Goal: Information Seeking & Learning: Learn about a topic

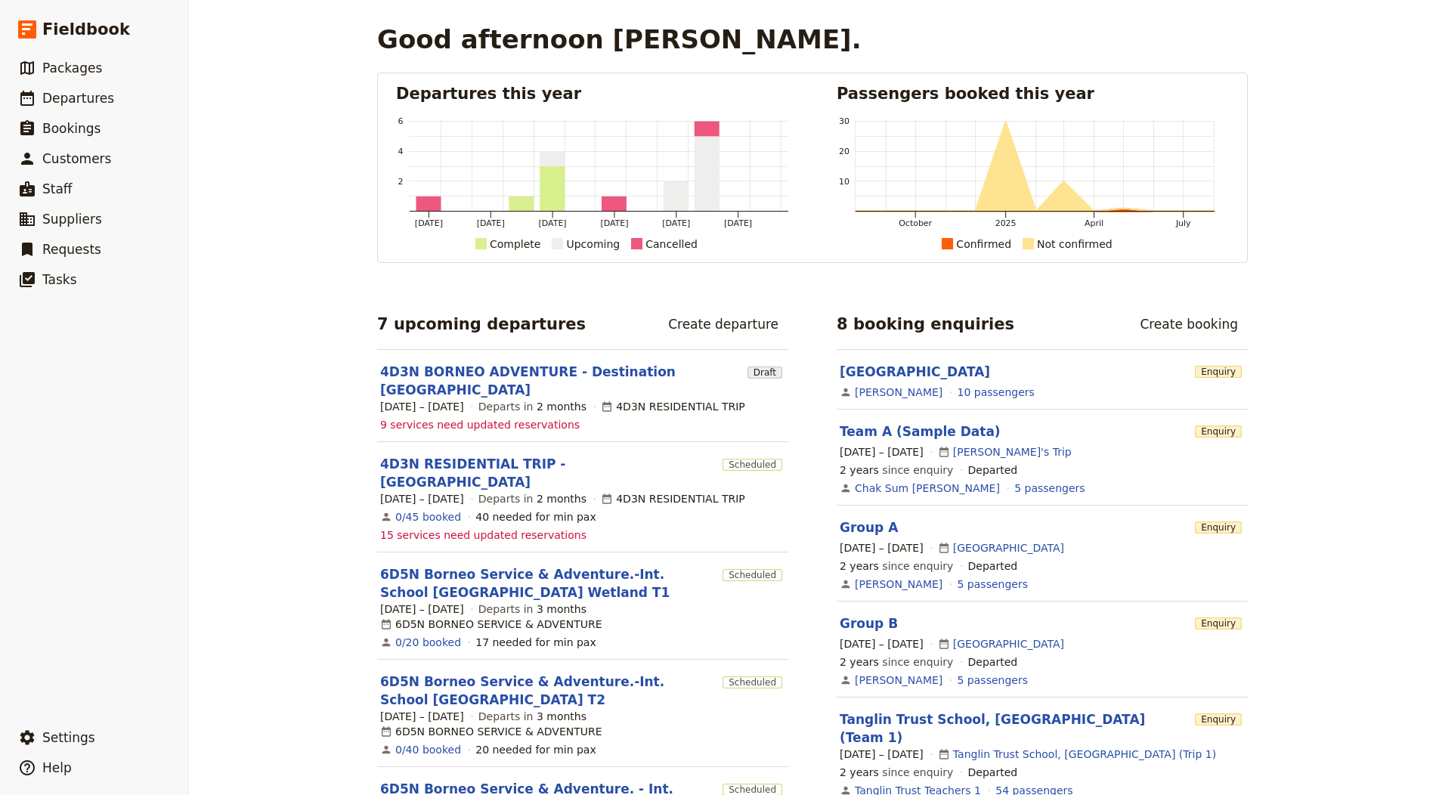
click at [224, 489] on div "Good afternoon [PERSON_NAME]. Departures this year [DATE] [DATE] [DATE] [DATE] …" at bounding box center [812, 397] width 1247 height 795
click at [75, 91] on span "Departures" at bounding box center [78, 98] width 72 height 15
select select "CREATED_AT"
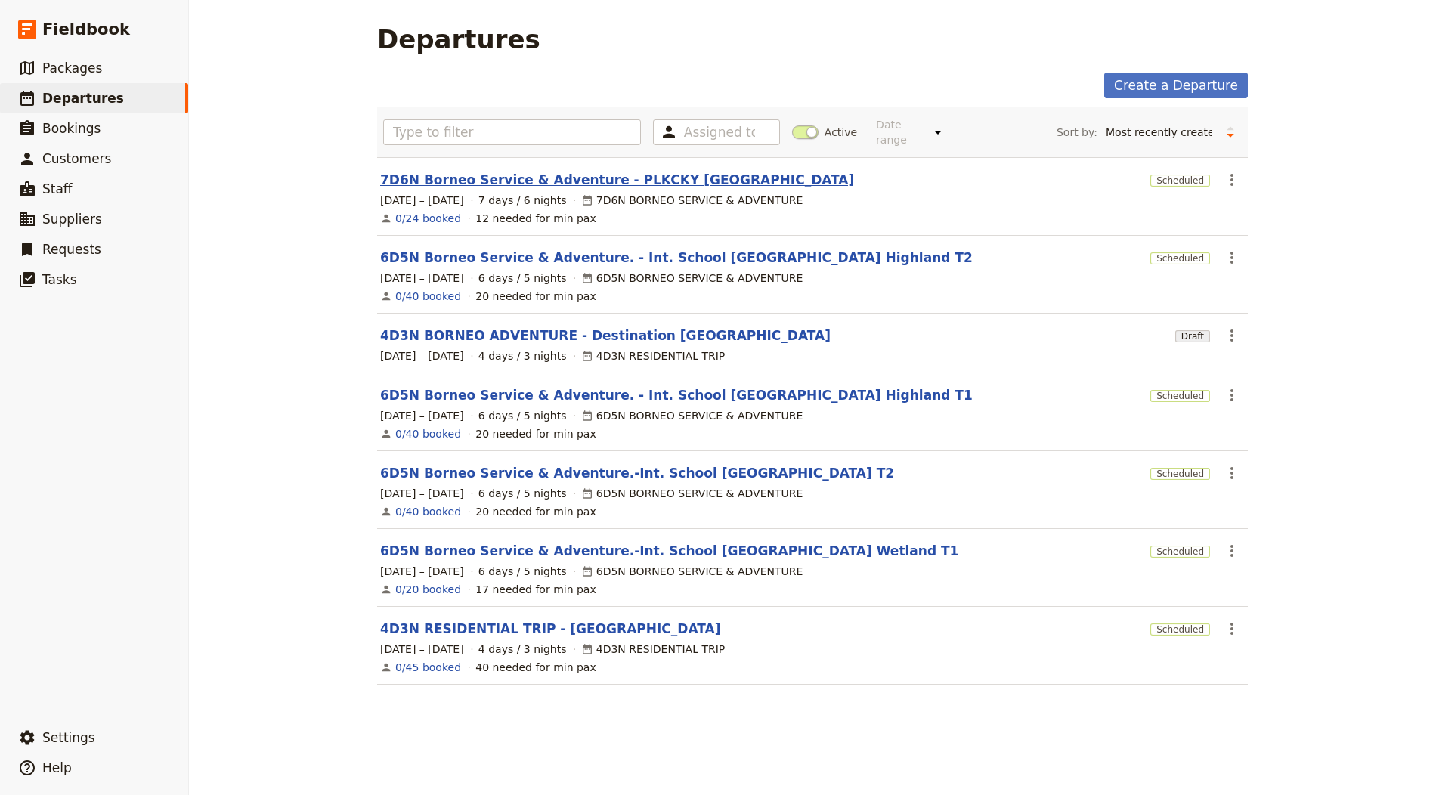
click at [642, 183] on link "7D6N Borneo Service & Adventure - PLKCKY [GEOGRAPHIC_DATA]" at bounding box center [617, 180] width 474 height 18
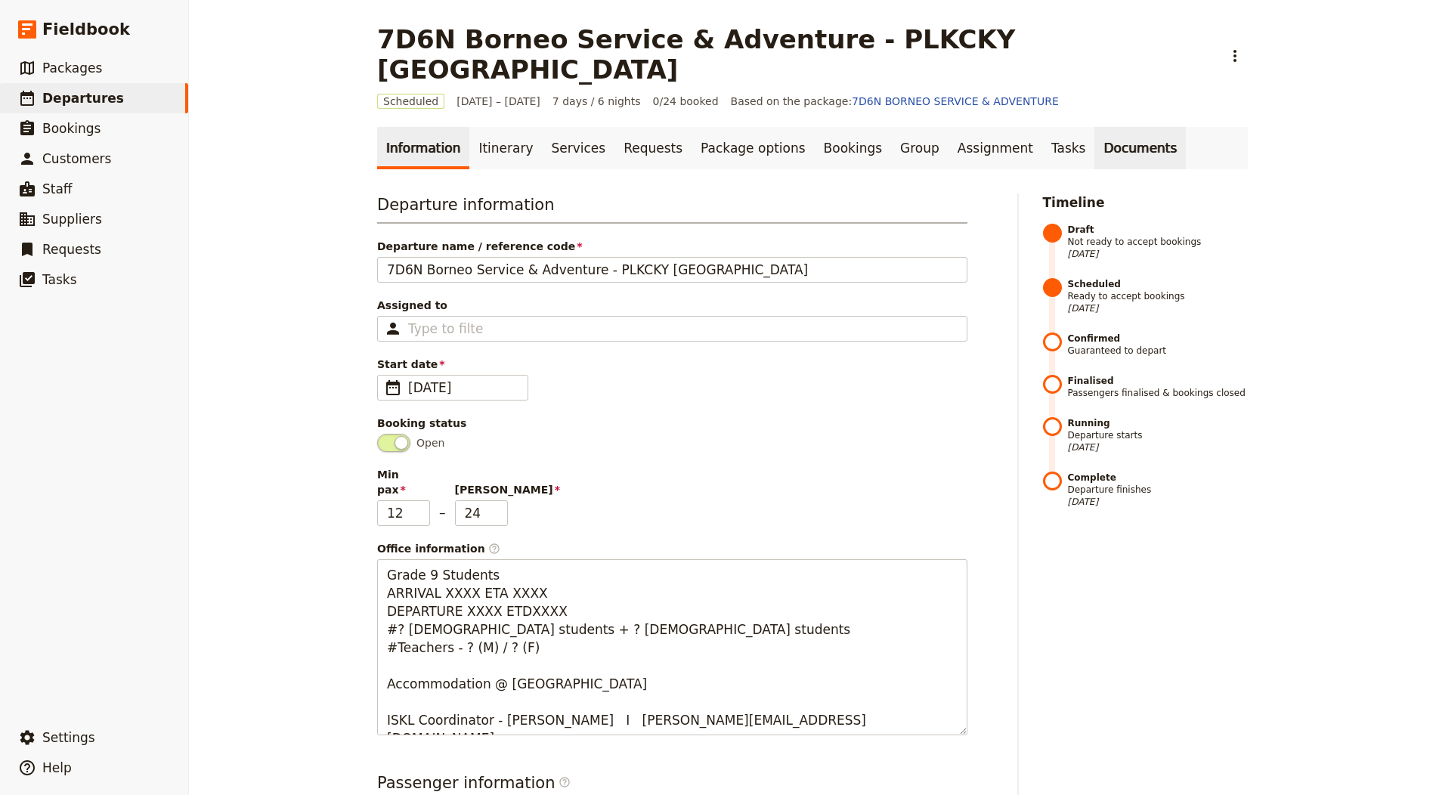
click at [1094, 127] on link "Documents" at bounding box center [1139, 148] width 91 height 42
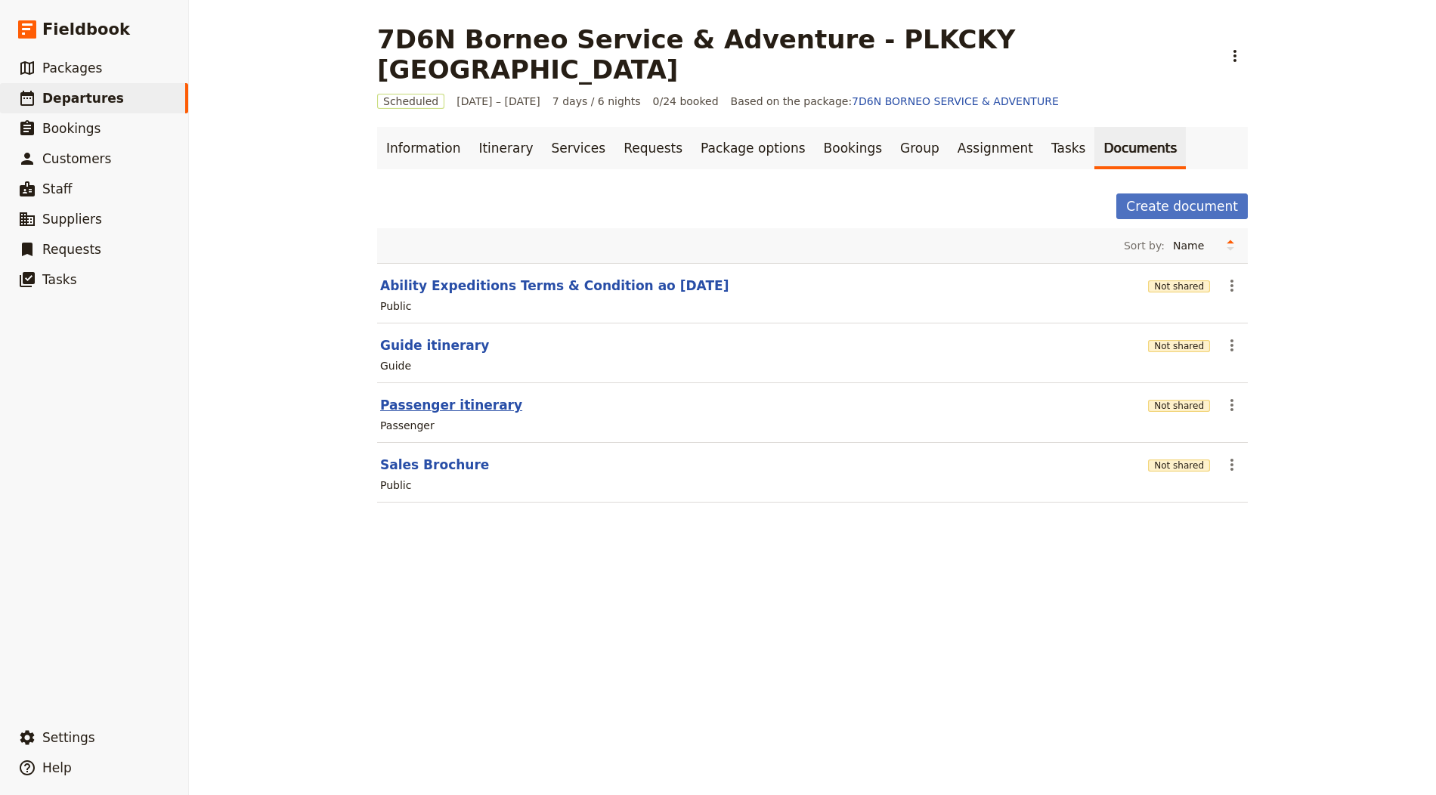
click at [478, 396] on button "Passenger itinerary" at bounding box center [451, 405] width 142 height 18
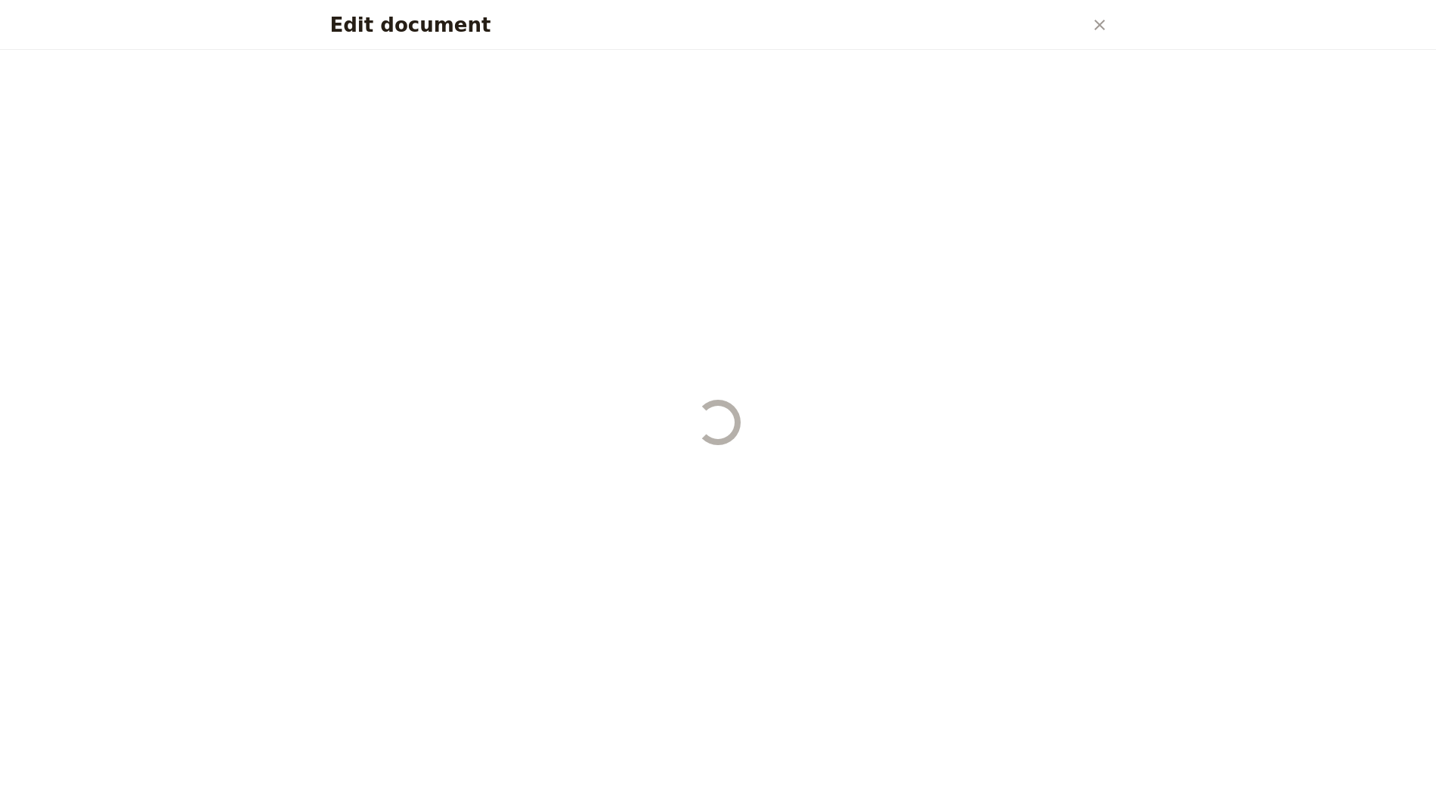
select select "PASSENGER"
select select "RUN_SHEET"
select select "DEFAULT"
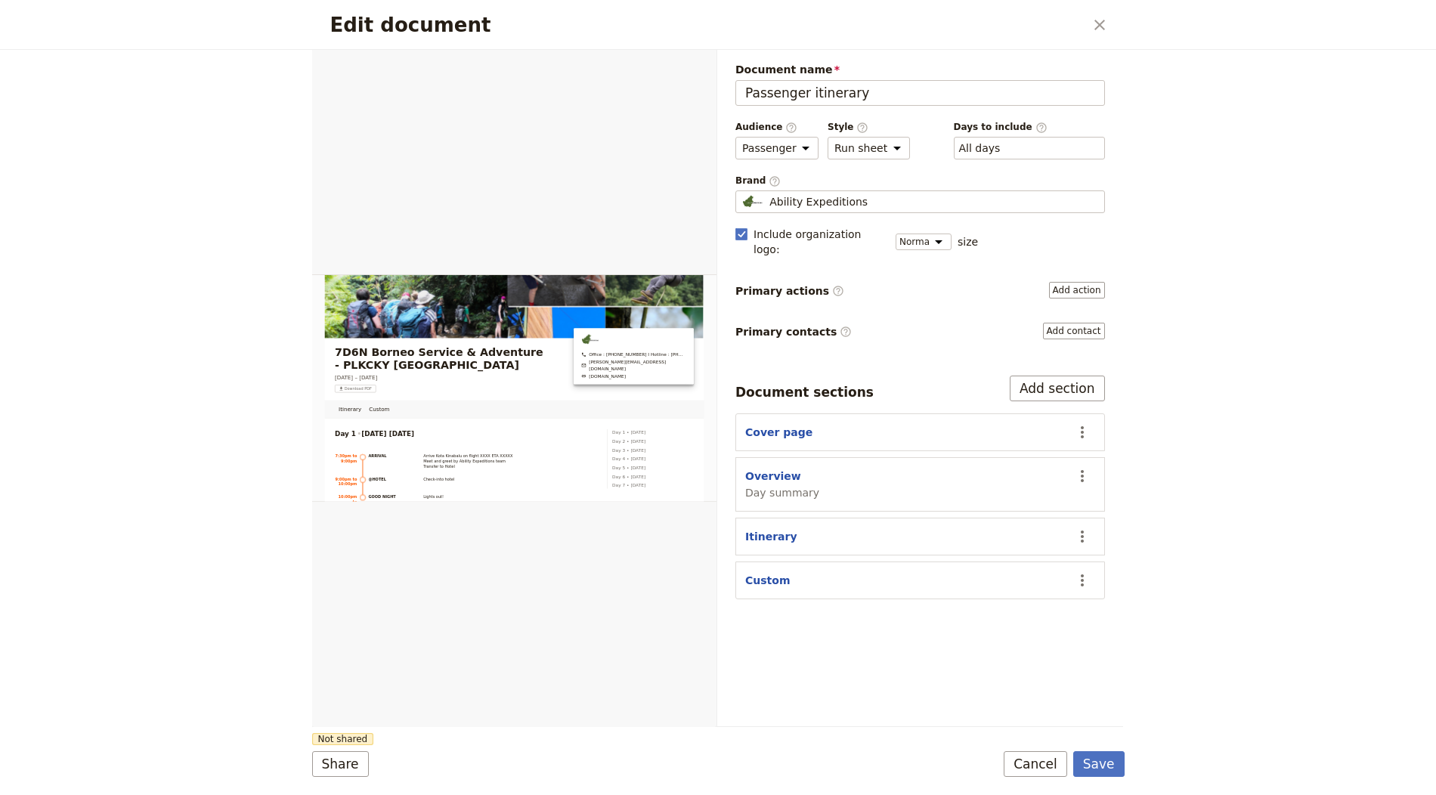
scroll to position [326, 0]
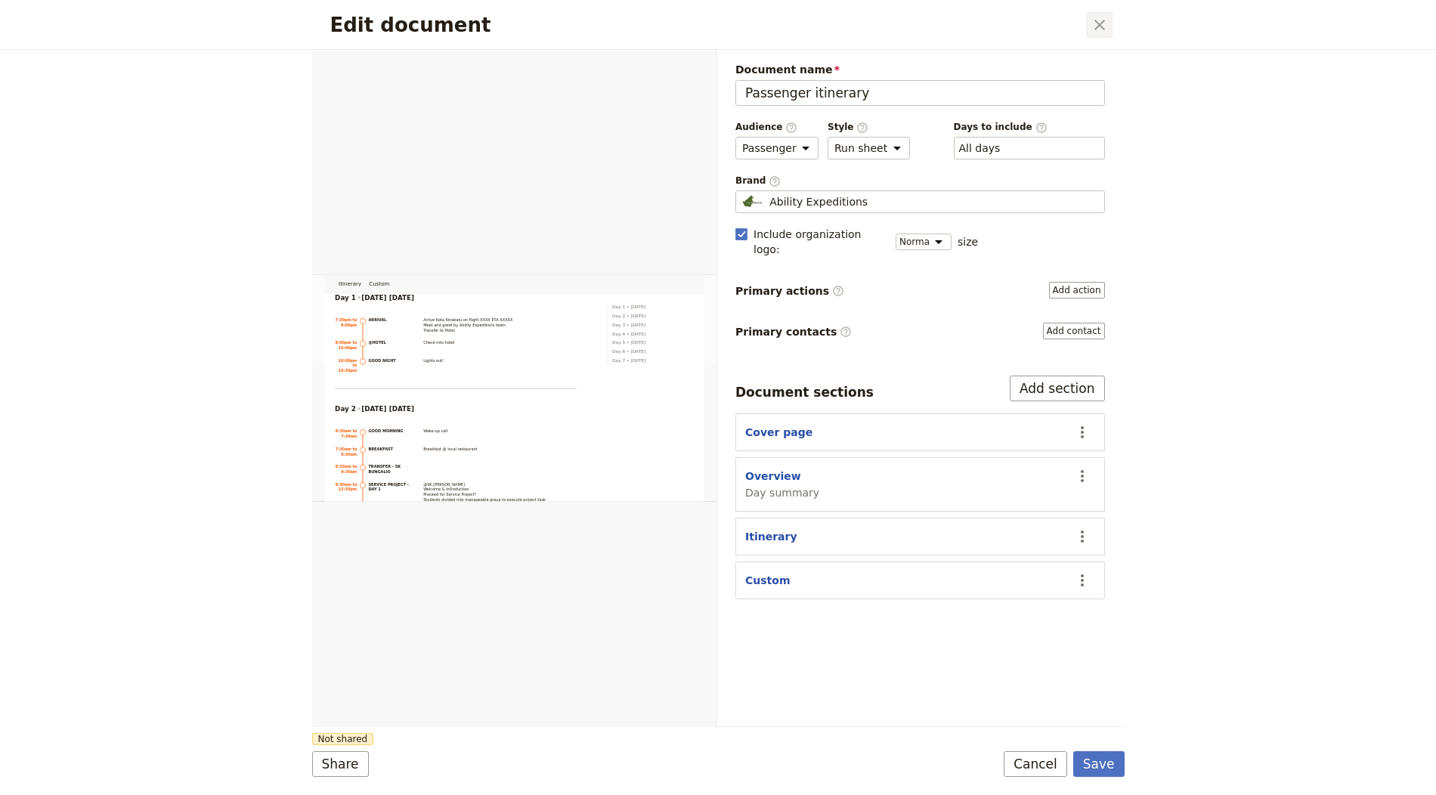
click at [1100, 26] on icon "Close dialog" at bounding box center [1100, 25] width 18 height 18
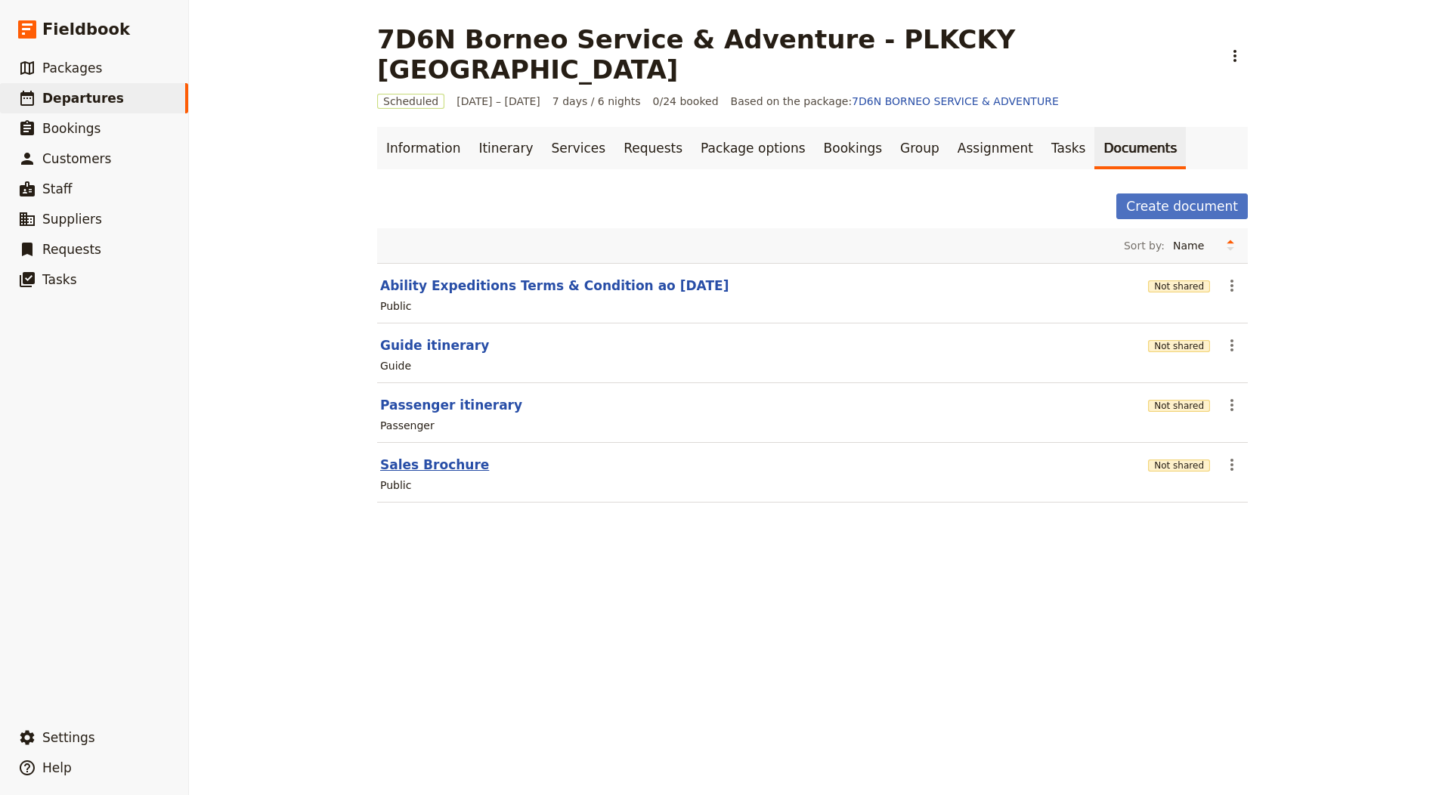
click at [447, 456] on button "Sales Brochure" at bounding box center [434, 465] width 109 height 18
select select "DEFAULT"
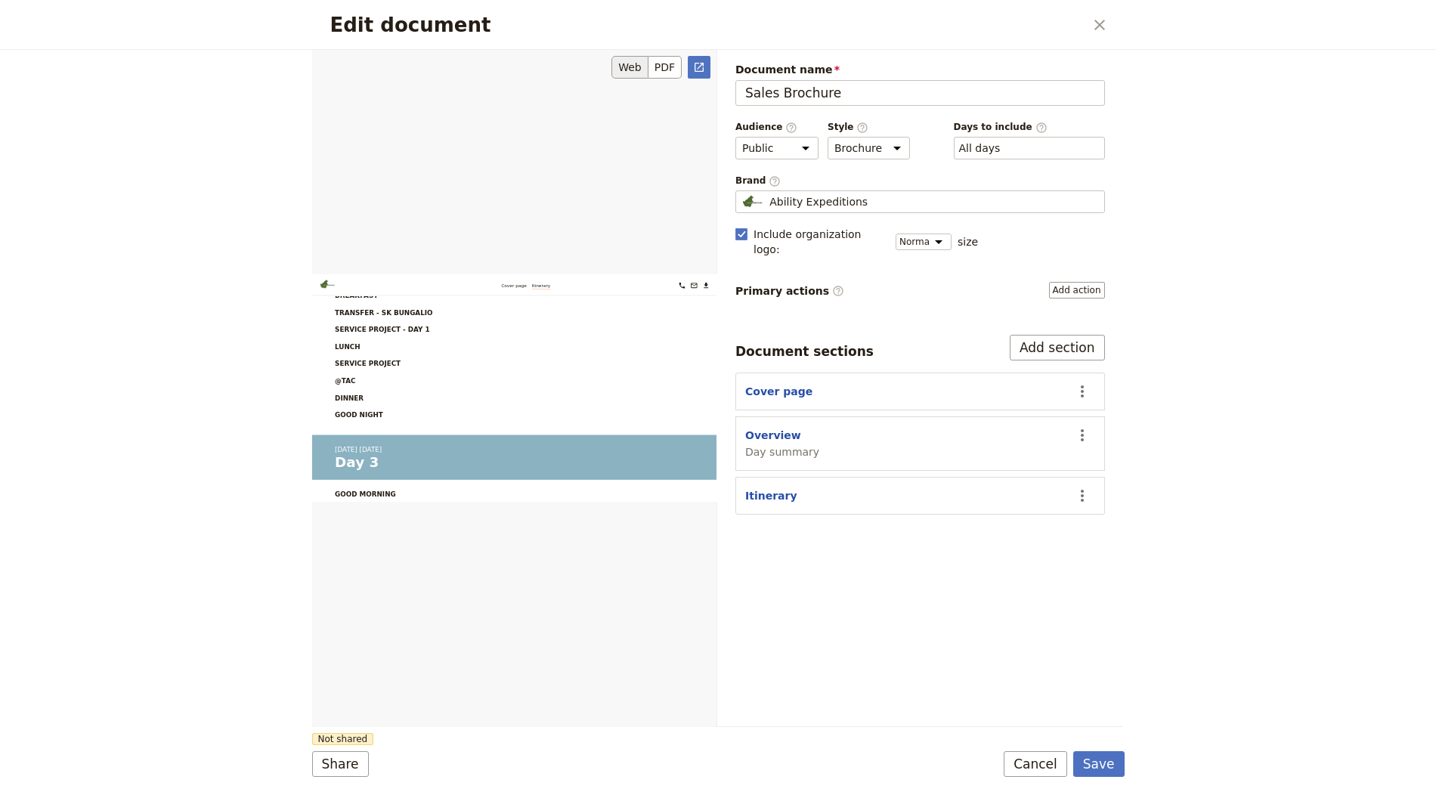
scroll to position [0, 0]
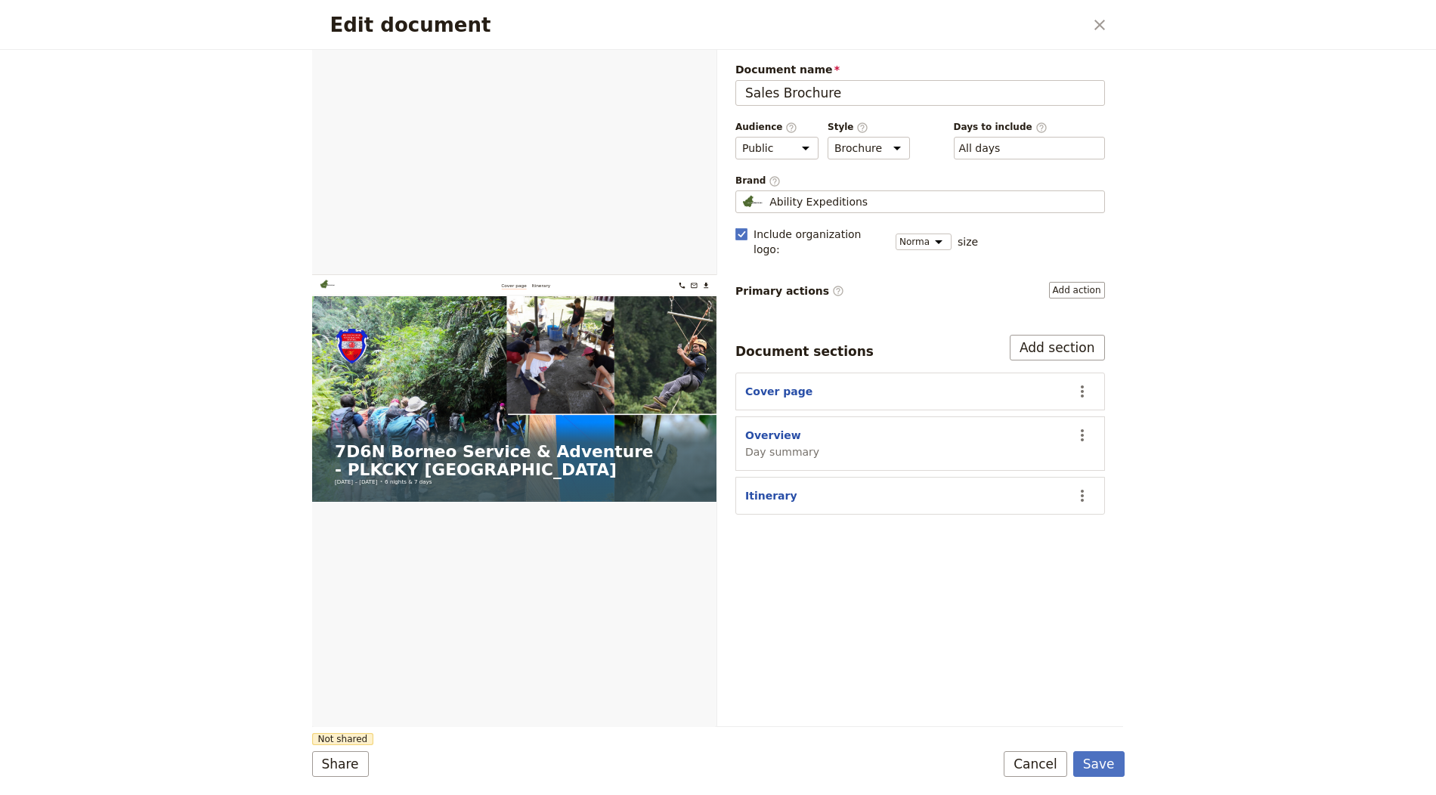
click at [1115, 20] on div "Edit document ​" at bounding box center [718, 25] width 812 height 50
click at [1109, 23] on button "​" at bounding box center [1100, 25] width 26 height 26
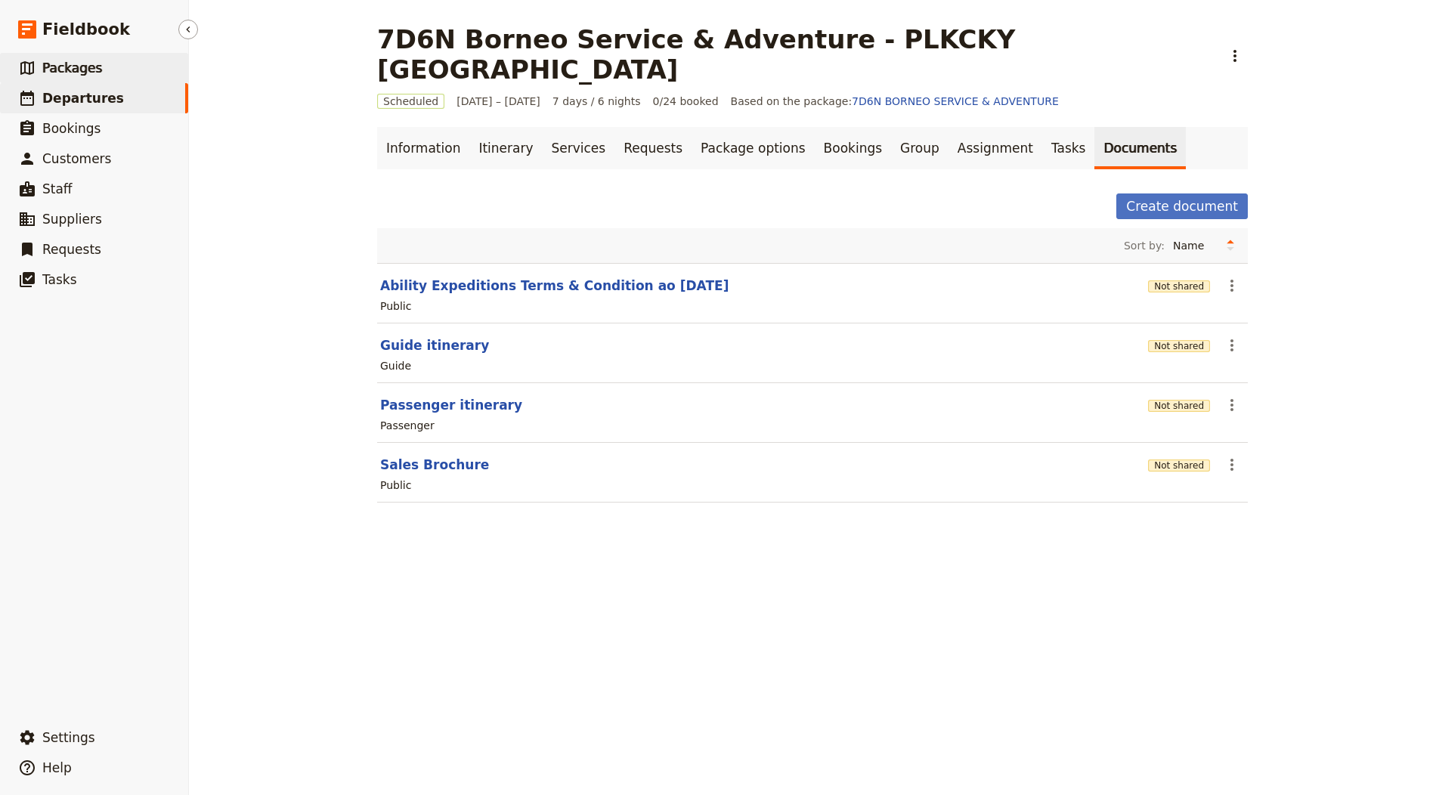
click at [108, 60] on link "​ Packages" at bounding box center [94, 68] width 188 height 30
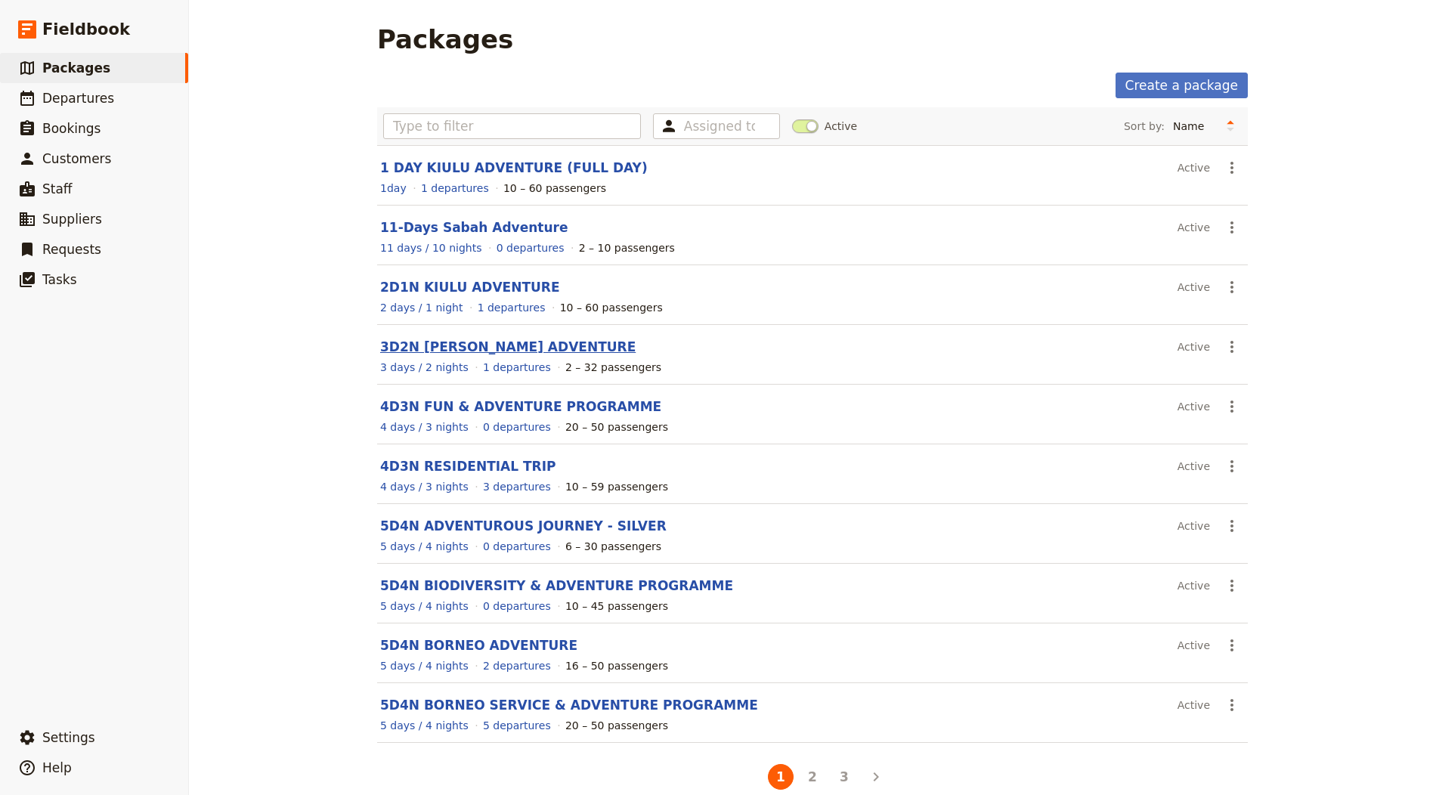
click at [460, 343] on link "3D2N [PERSON_NAME] ADVENTURE" at bounding box center [507, 346] width 255 height 15
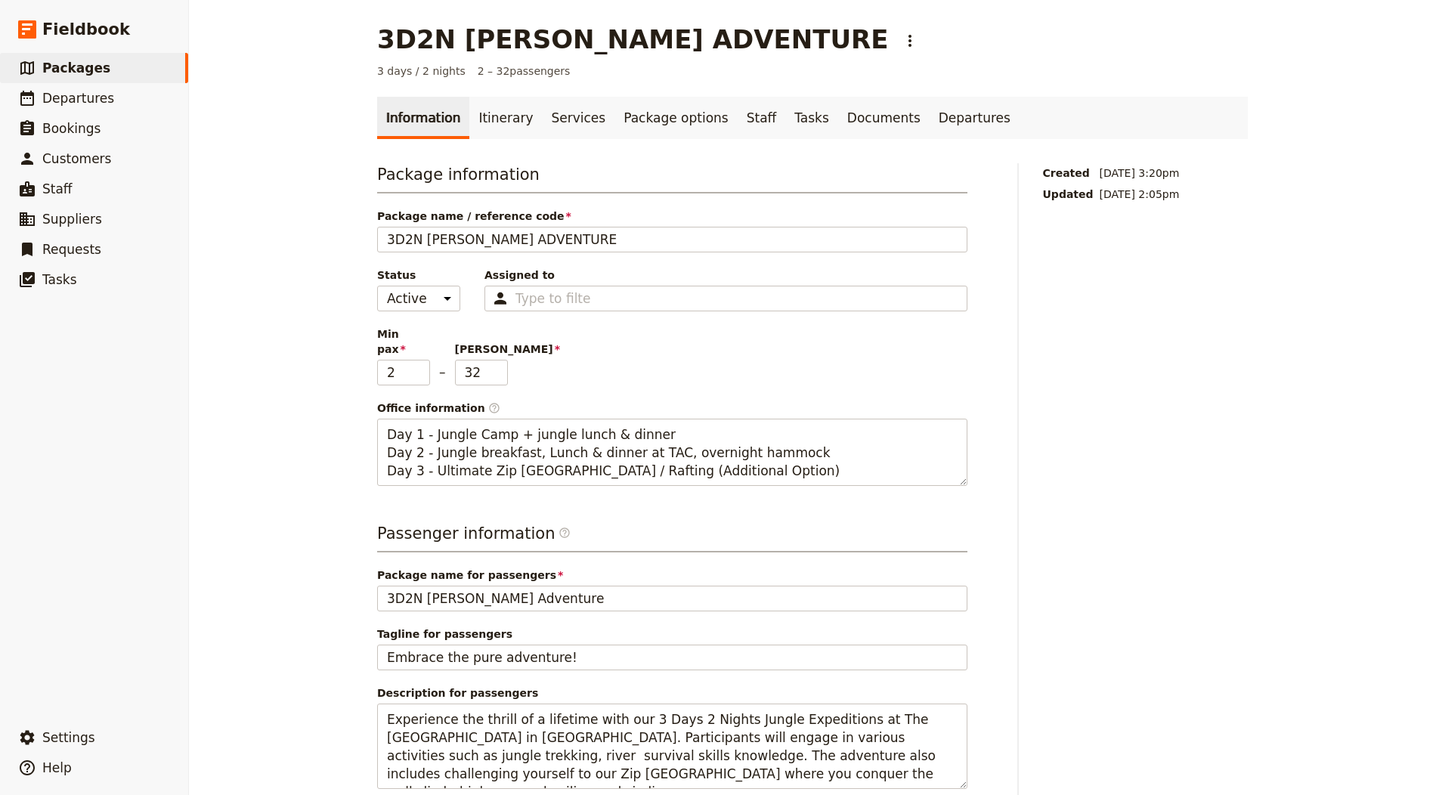
click at [449, 122] on link "Information" at bounding box center [423, 118] width 92 height 42
click at [490, 115] on link "Itinerary" at bounding box center [505, 118] width 73 height 42
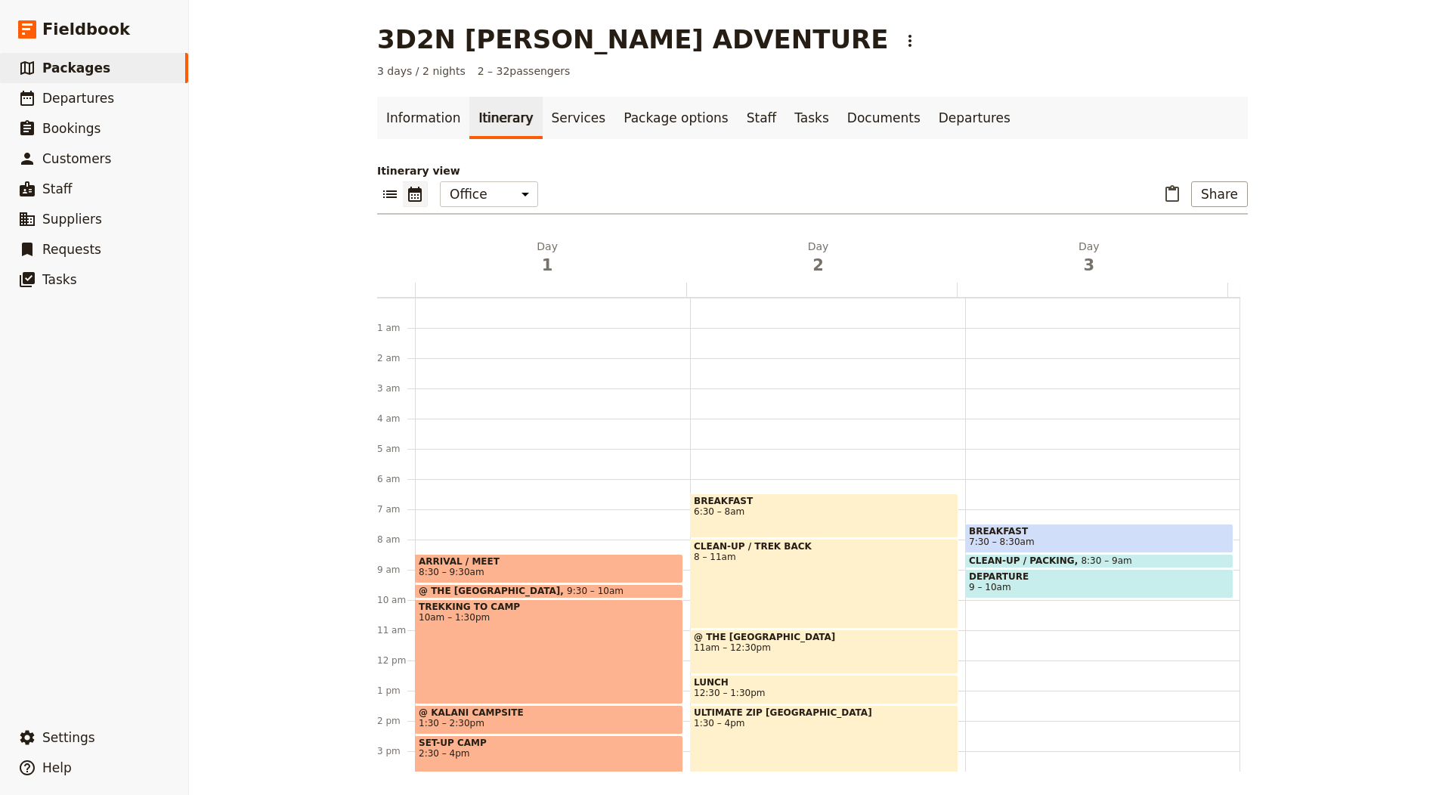
scroll to position [181, 0]
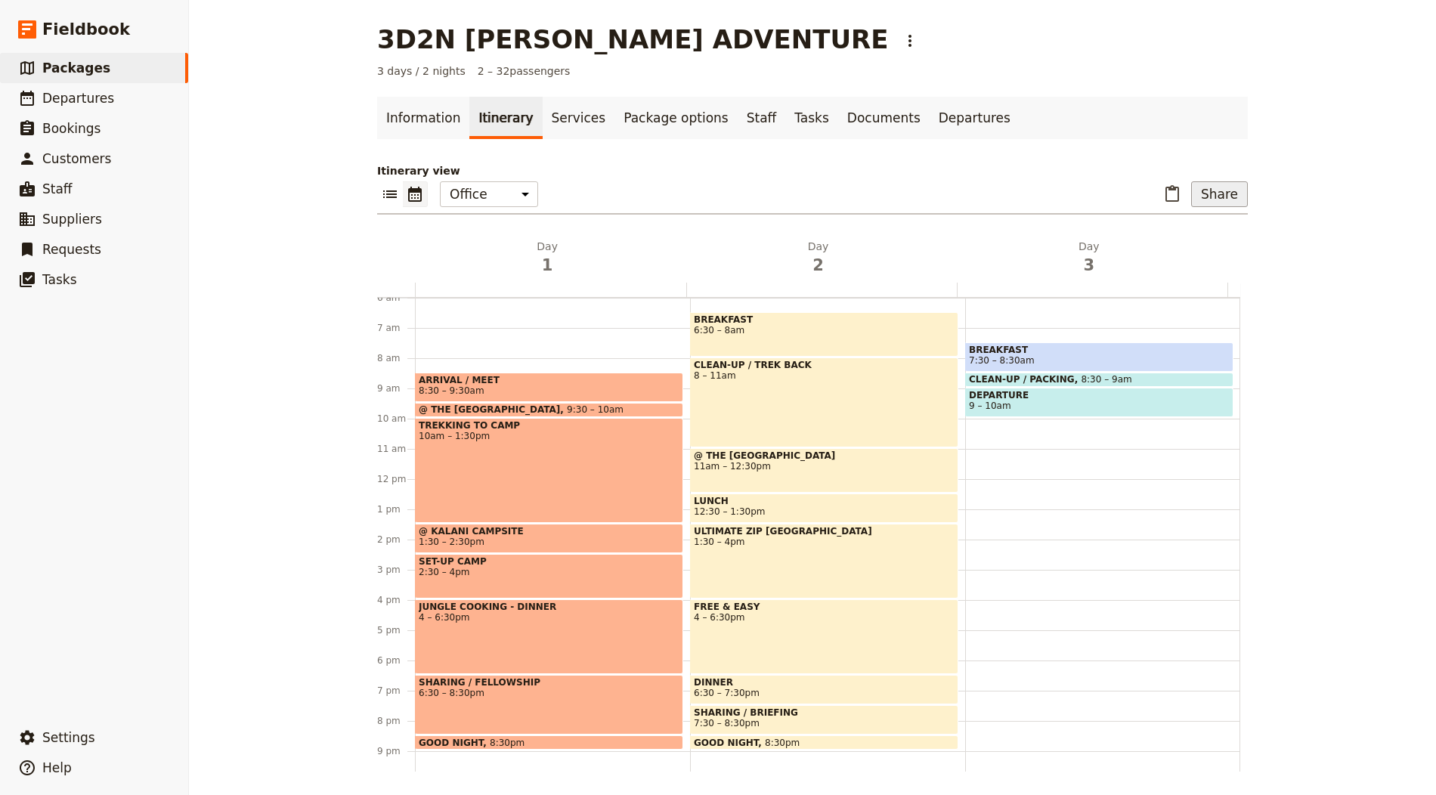
click at [1211, 187] on button "Share" at bounding box center [1219, 194] width 57 height 26
click at [781, 83] on main "3D2N [PERSON_NAME] ADVENTURE ​ 3 days / 2 nights 2 – 32 passengers Information …" at bounding box center [812, 398] width 907 height 796
click at [872, 113] on link "Documents" at bounding box center [883, 118] width 91 height 42
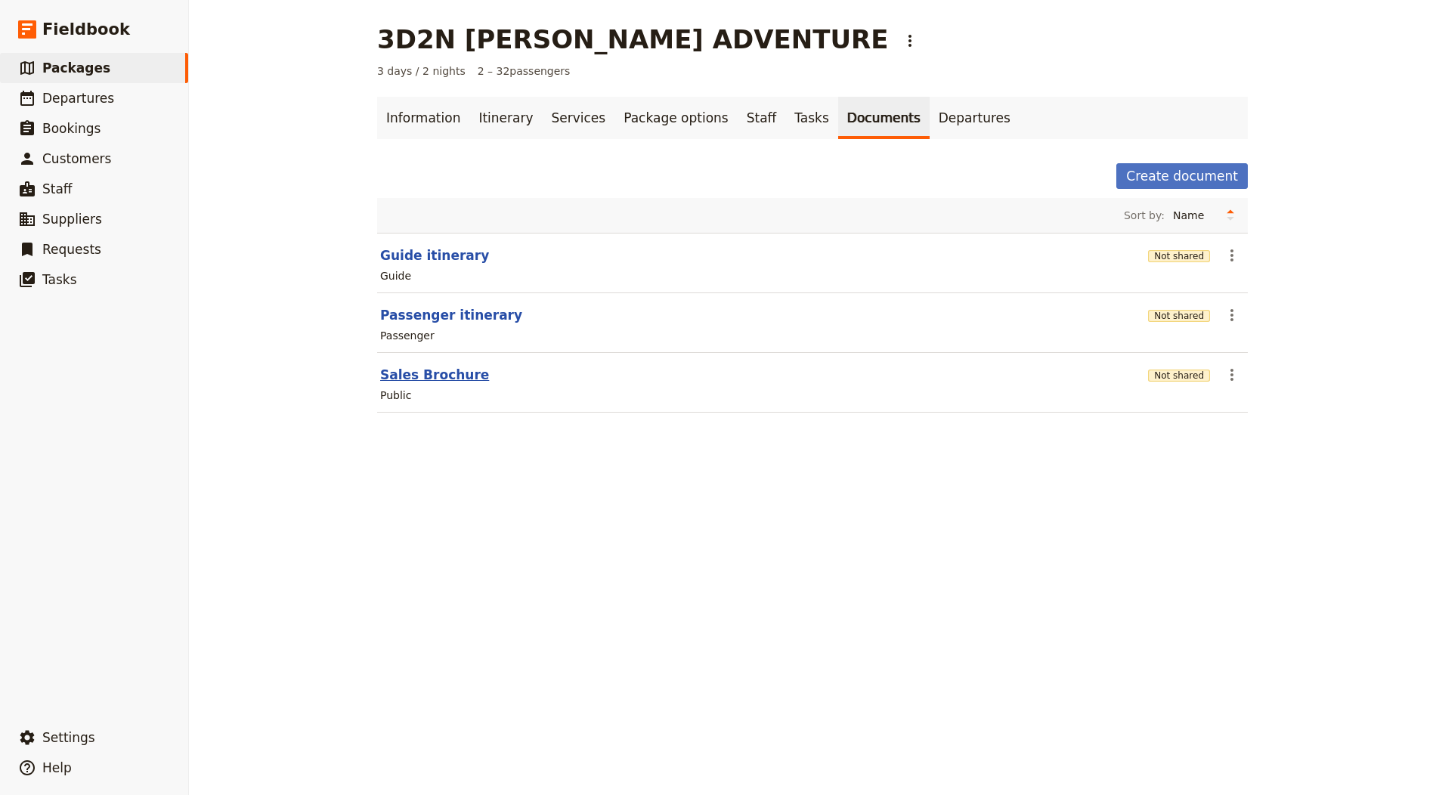
click at [419, 377] on button "Sales Brochure" at bounding box center [434, 375] width 109 height 18
select select "DEFAULT"
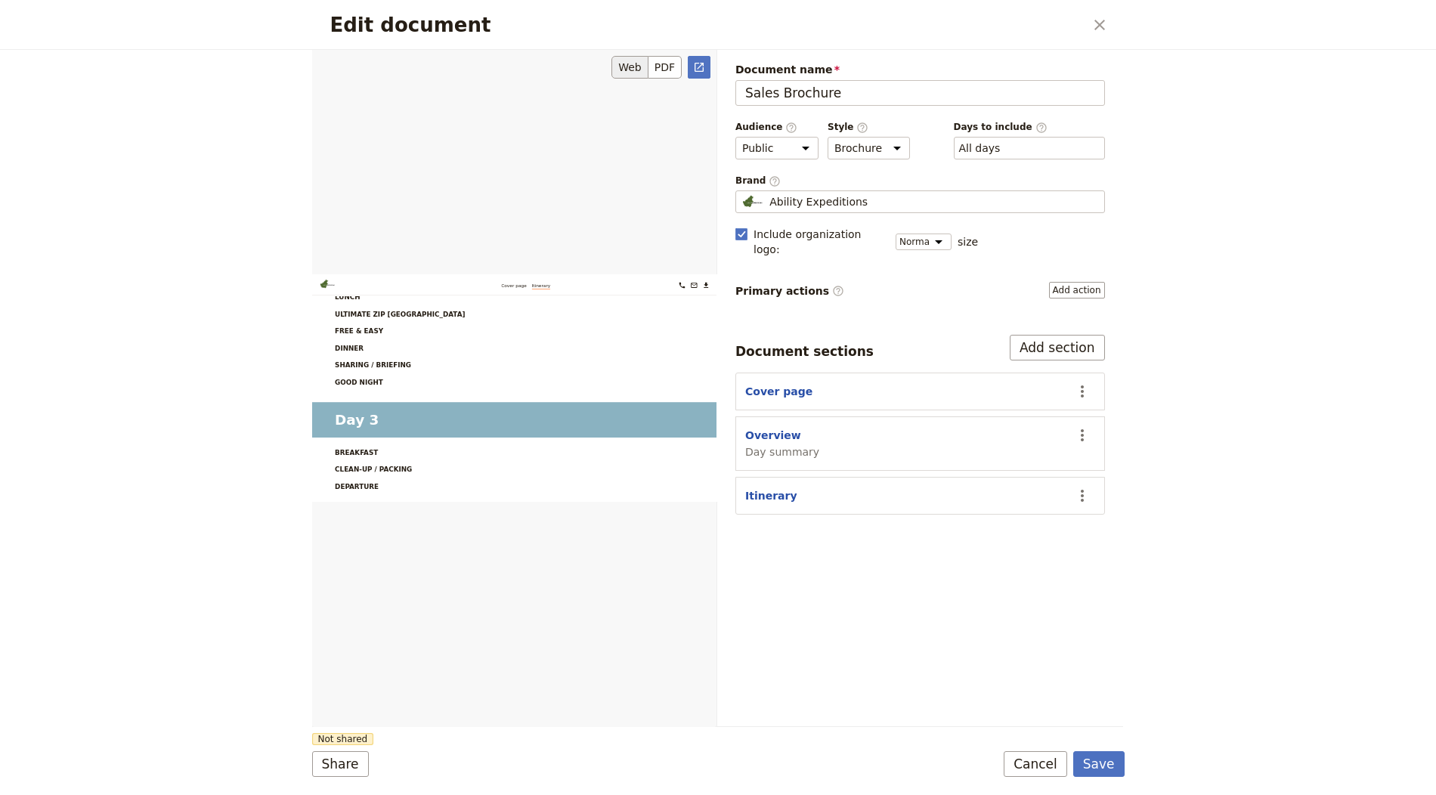
scroll to position [1423, 0]
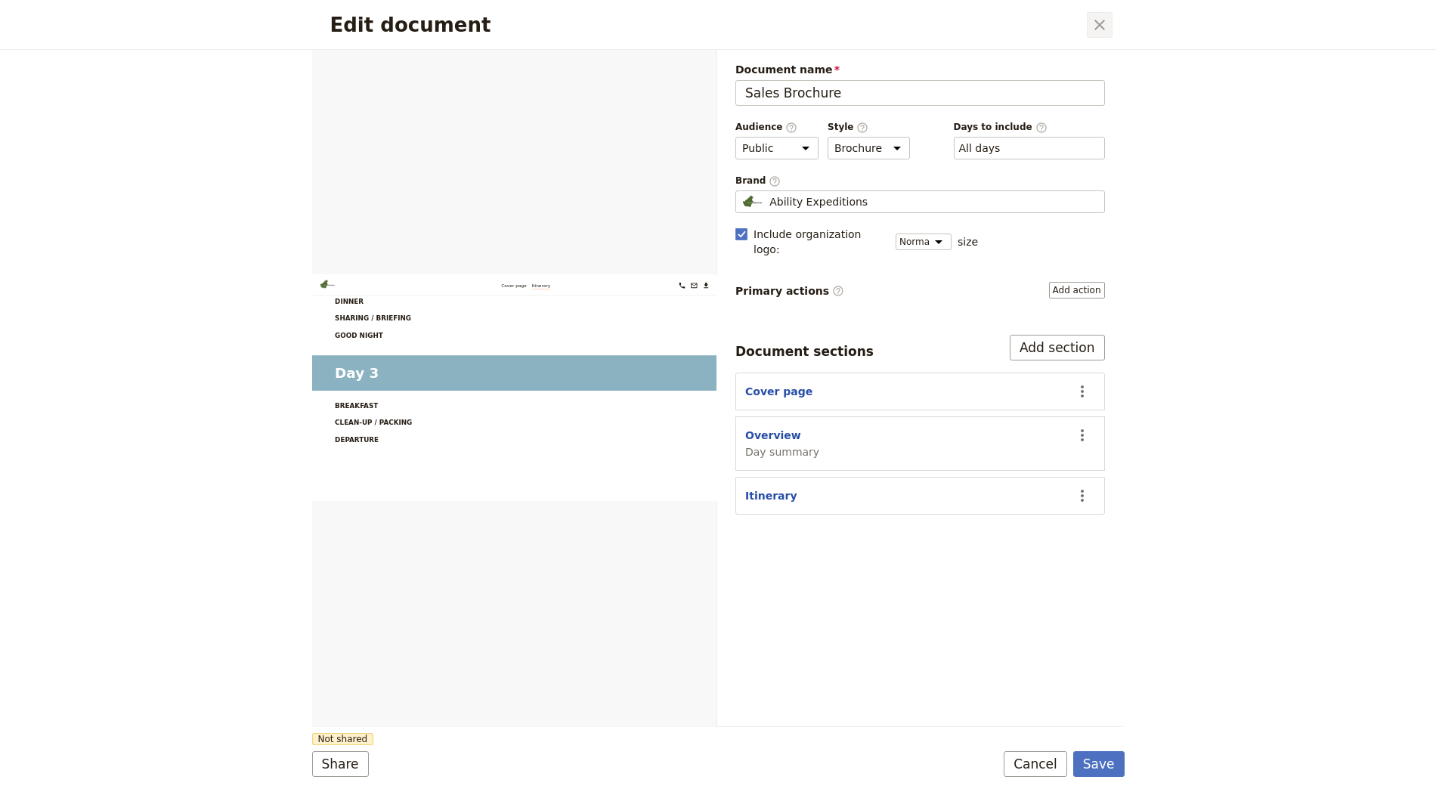
click at [1101, 16] on icon "Close dialog" at bounding box center [1100, 25] width 18 height 18
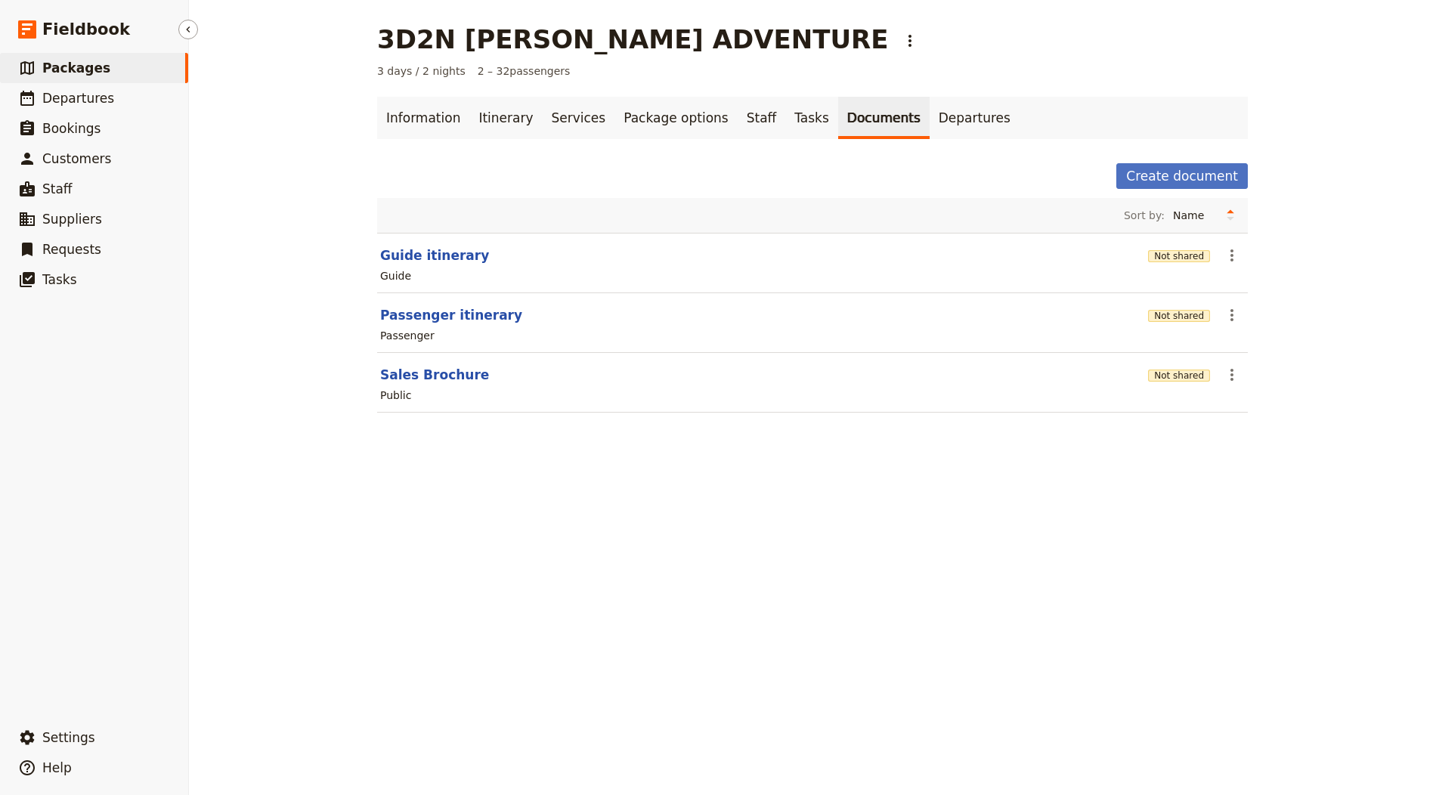
click at [63, 61] on span "Packages" at bounding box center [76, 67] width 68 height 15
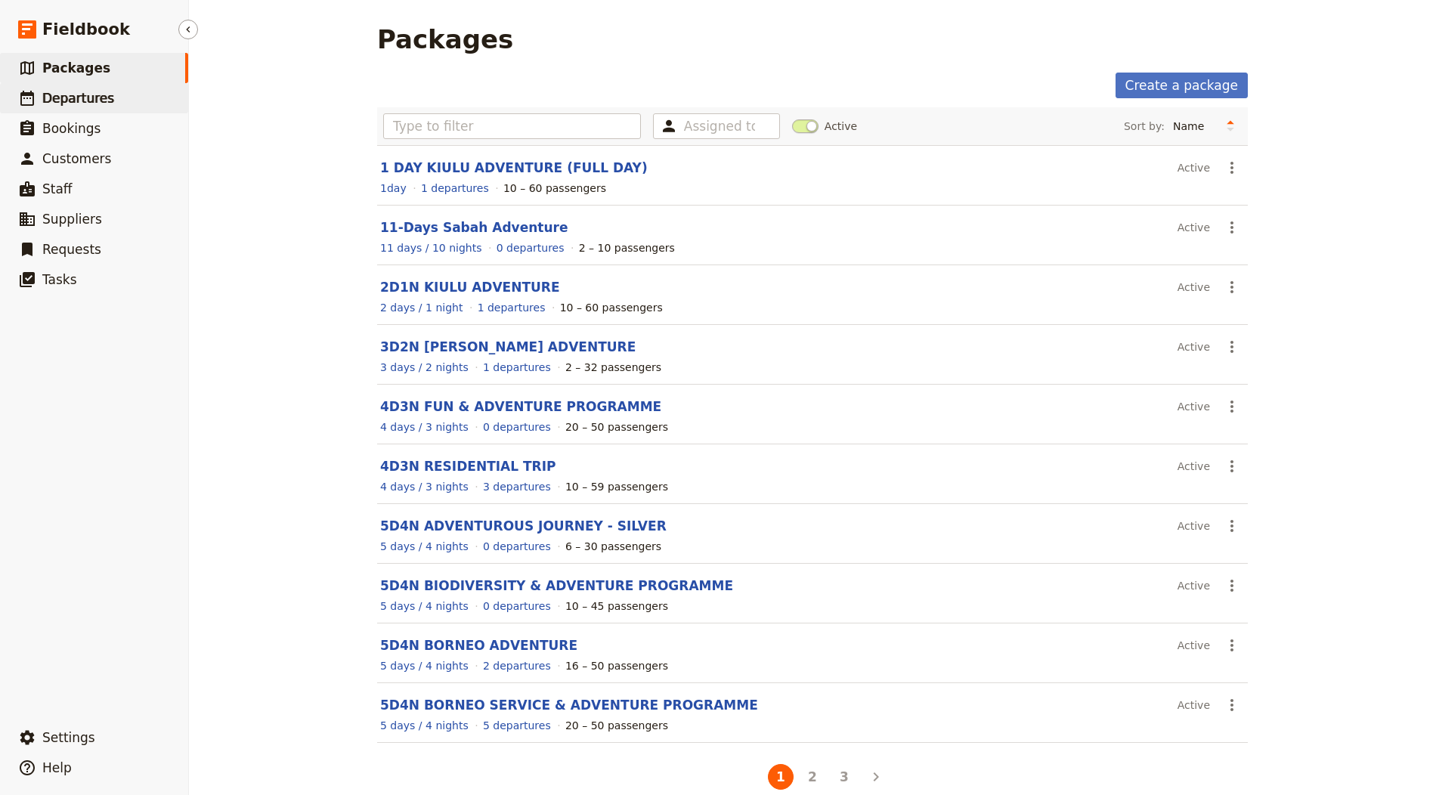
click at [120, 94] on link "​ Departures" at bounding box center [94, 98] width 188 height 30
select select "CREATED_AT"
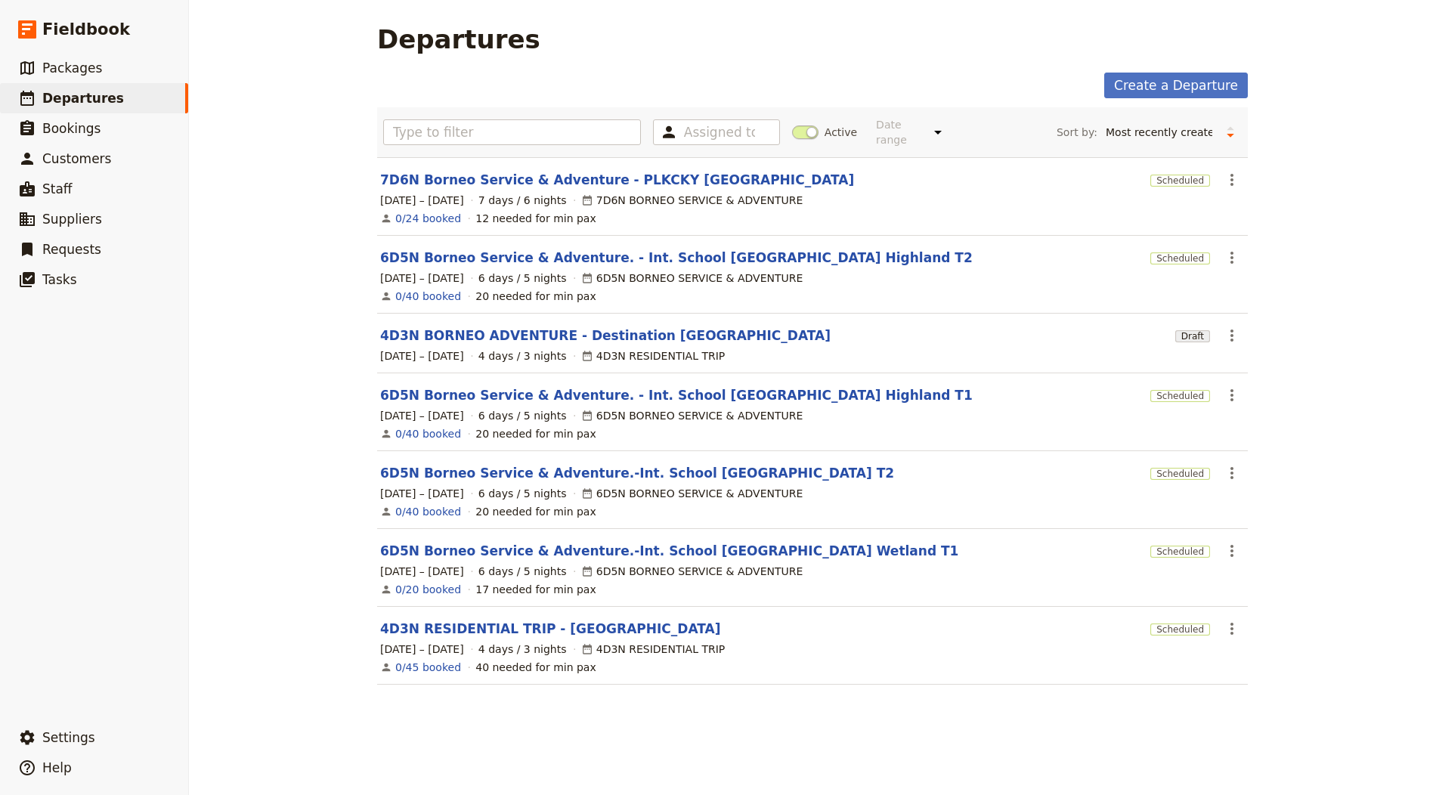
click at [880, 32] on div "Departures" at bounding box center [812, 39] width 871 height 30
click at [142, 100] on link "​ Departures" at bounding box center [94, 98] width 188 height 30
click at [110, 25] on span "Fieldbook" at bounding box center [86, 29] width 88 height 23
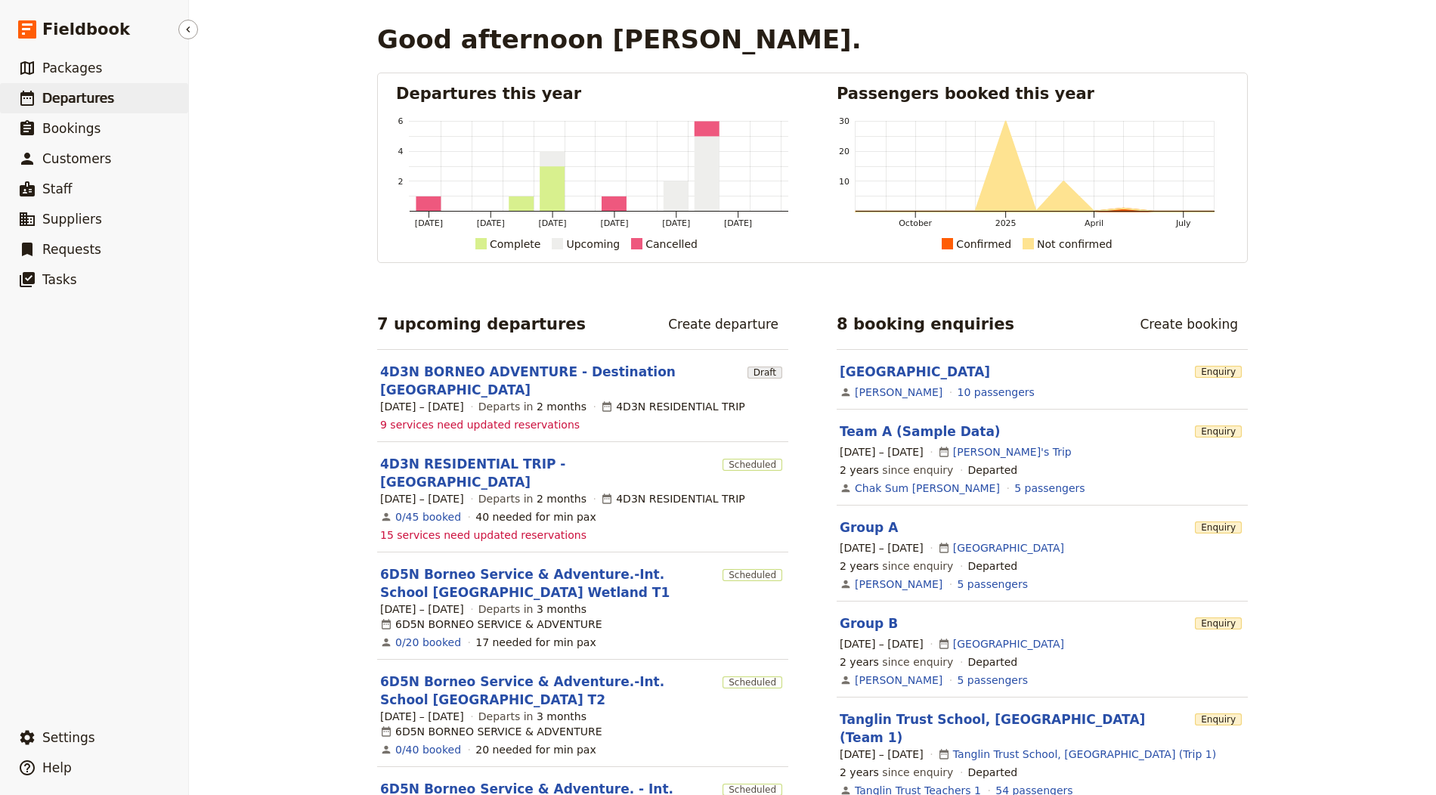
click at [141, 100] on link "​ Departures" at bounding box center [94, 98] width 188 height 30
select select "CREATED_AT"
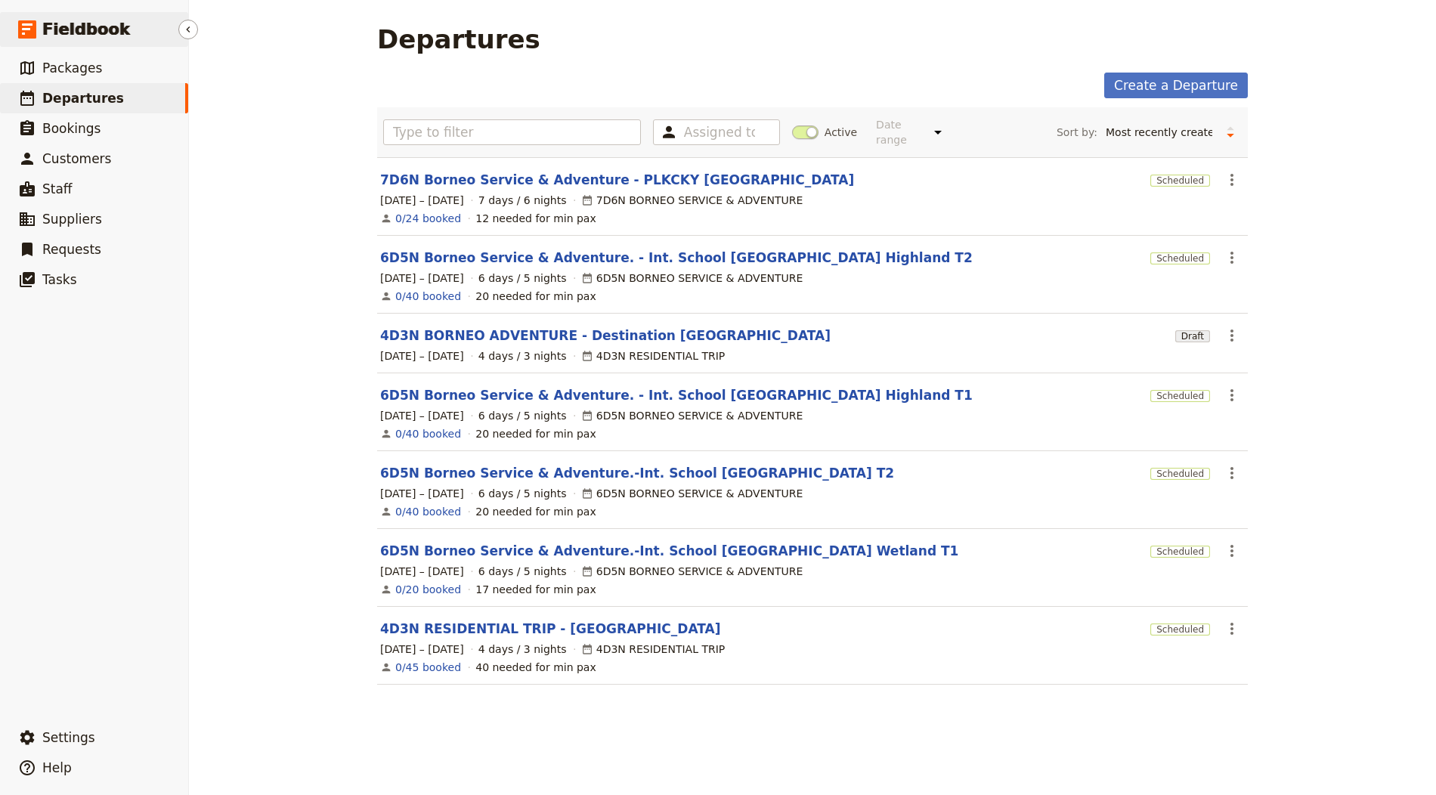
click at [110, 29] on span "Fieldbook" at bounding box center [86, 29] width 88 height 23
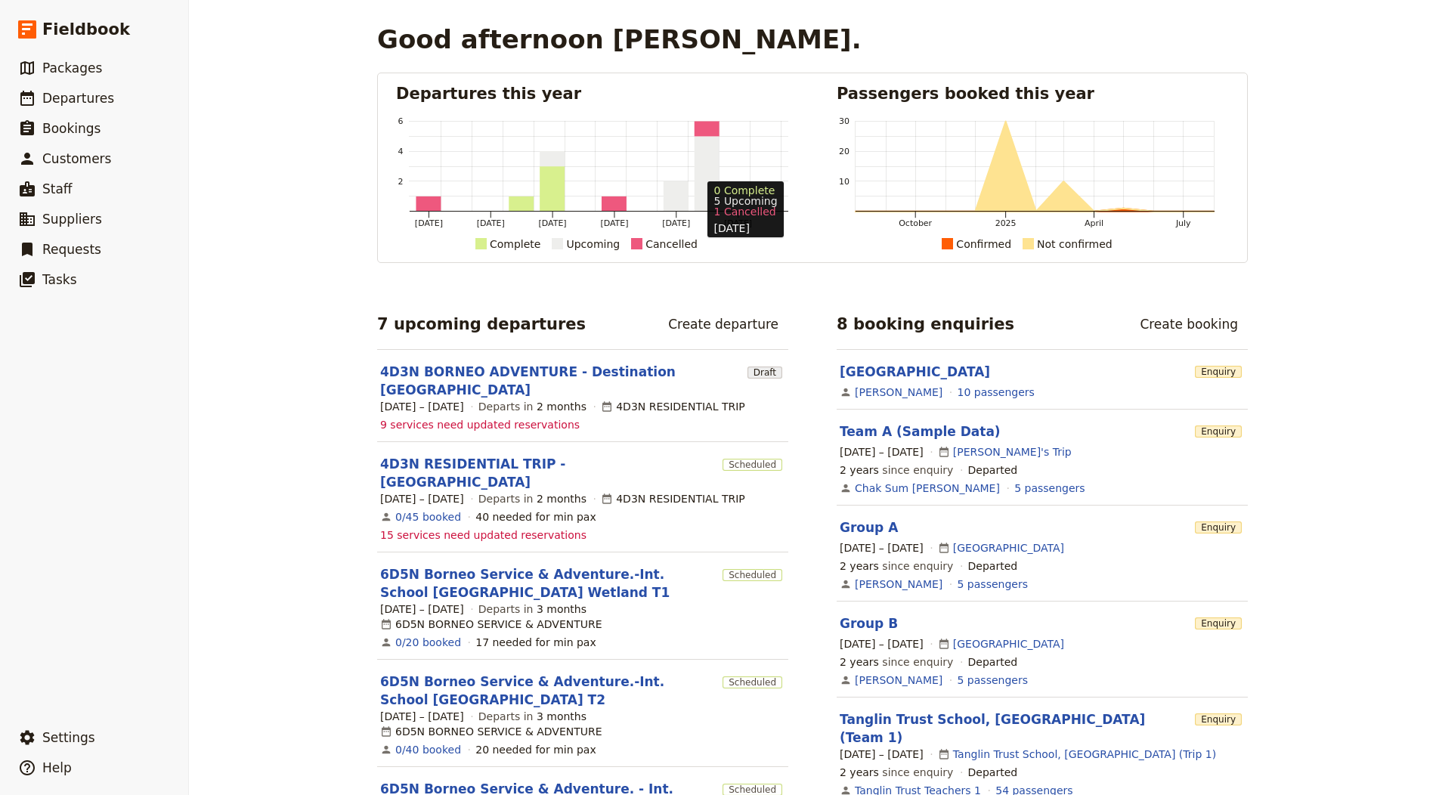
click at [698, 174] on rect at bounding box center [707, 173] width 25 height 75
click at [410, 421] on span "9 services need updated reservations" at bounding box center [480, 424] width 200 height 15
click at [463, 427] on span "9 services need updated reservations" at bounding box center [480, 424] width 200 height 15
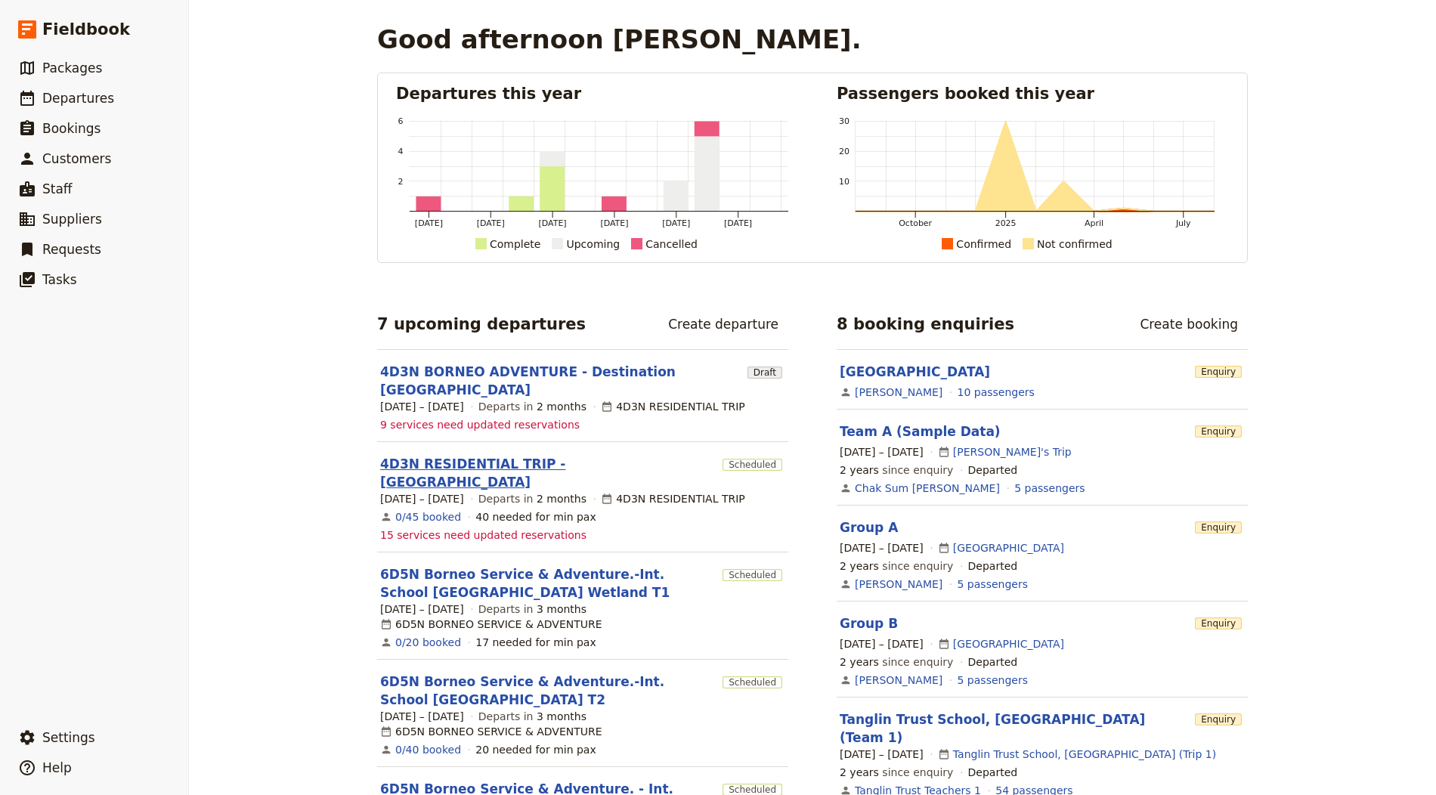
click at [517, 456] on link "4D3N RESIDENTIAL TRIP - [GEOGRAPHIC_DATA]" at bounding box center [548, 473] width 336 height 36
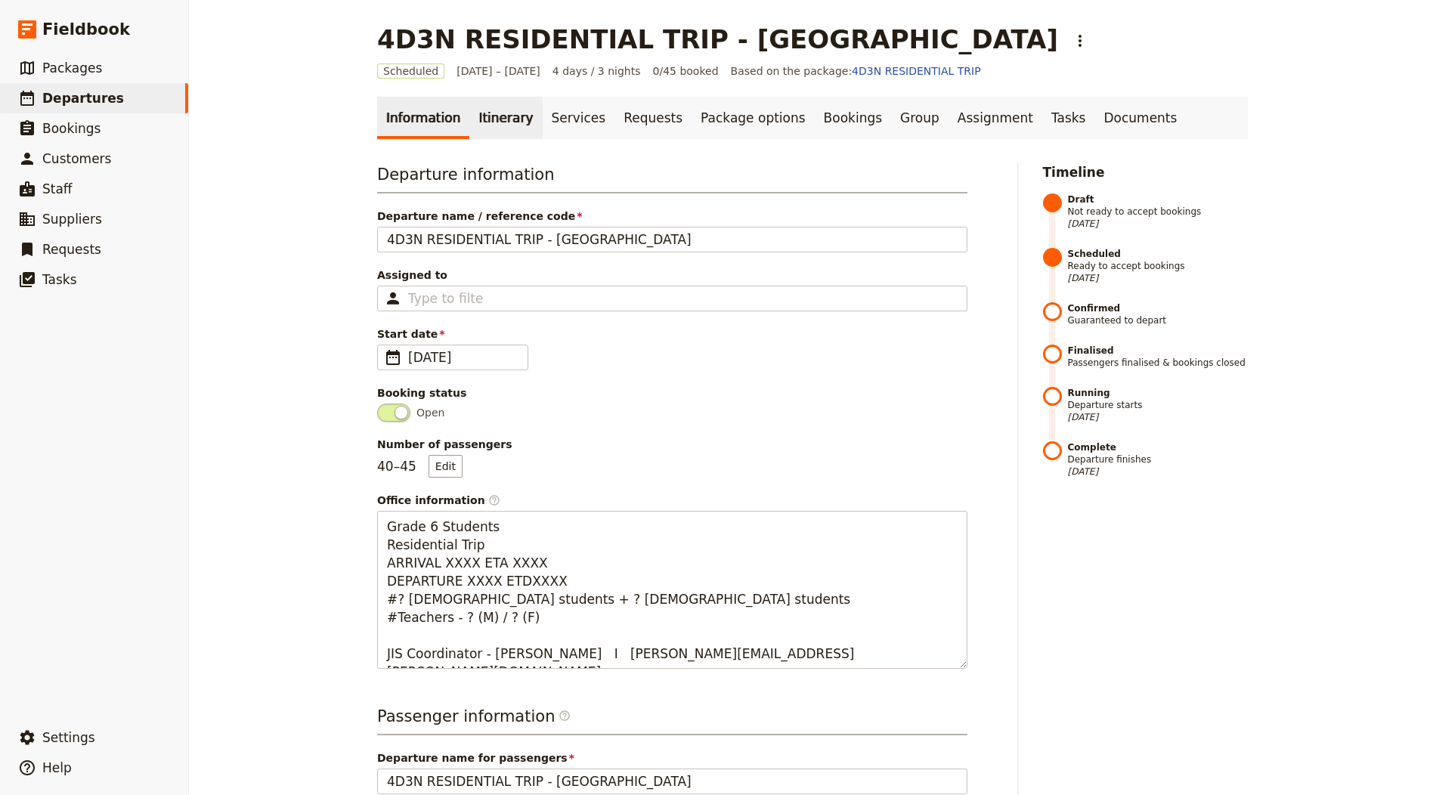
click at [485, 113] on link "Itinerary" at bounding box center [505, 118] width 73 height 42
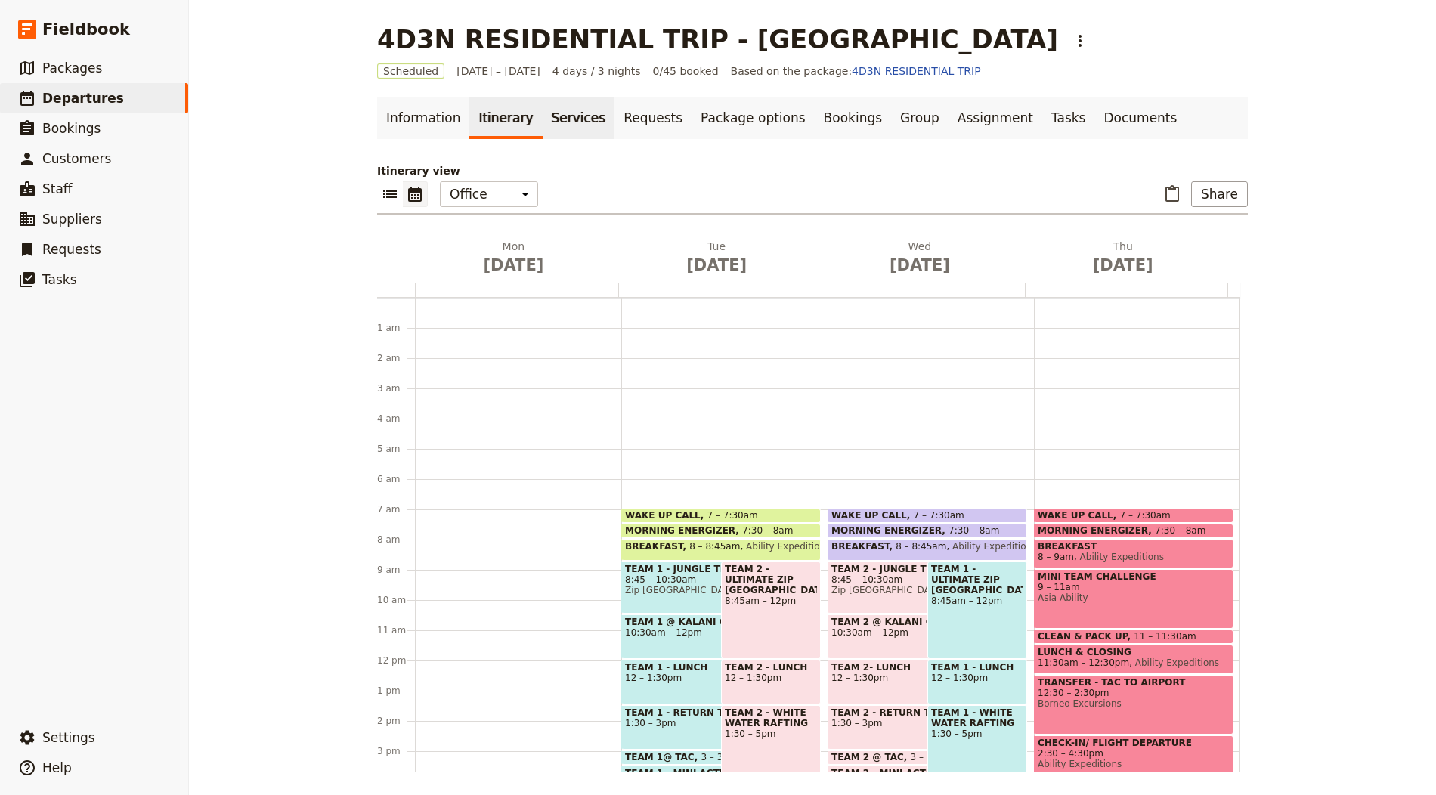
scroll to position [196, 0]
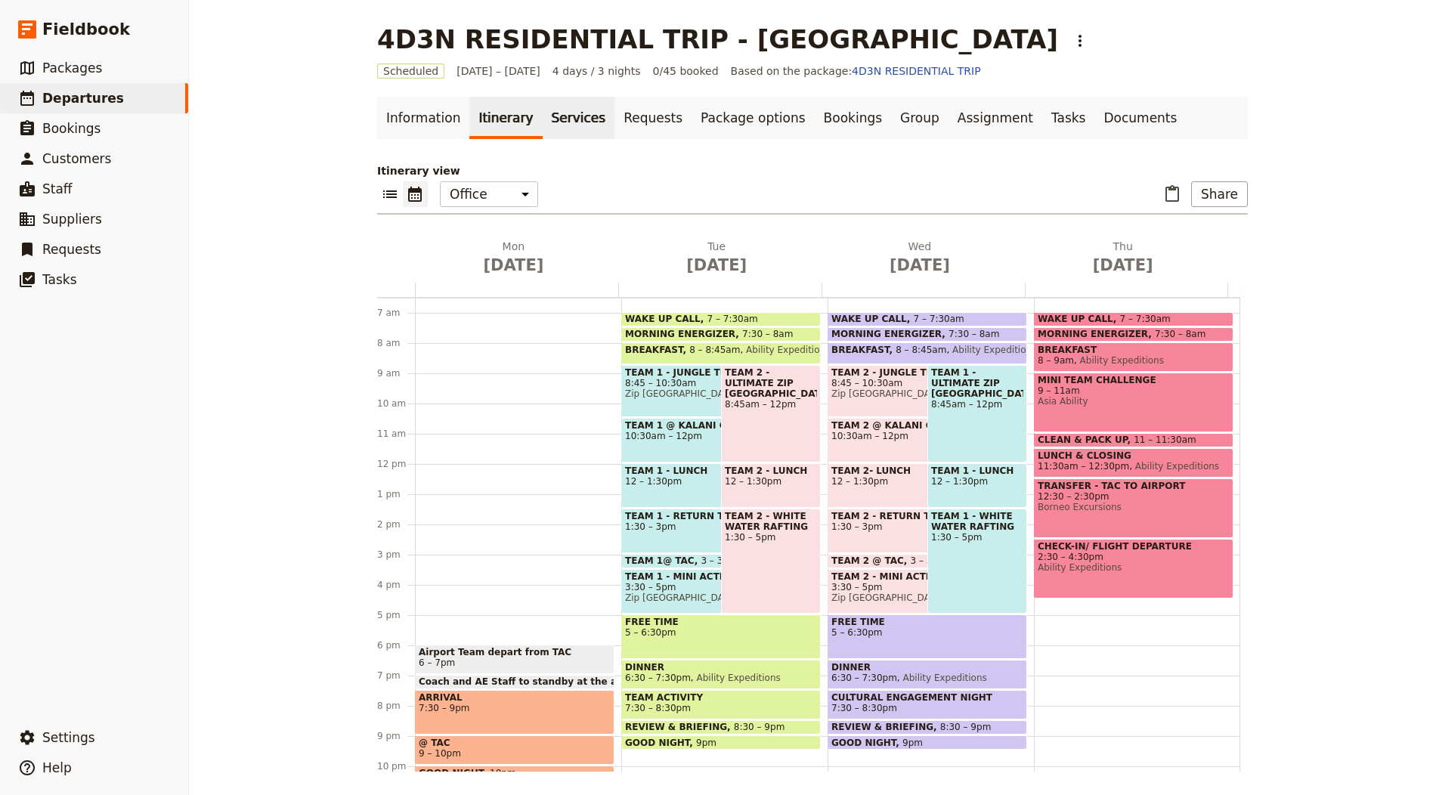
click at [577, 110] on link "Services" at bounding box center [579, 118] width 73 height 42
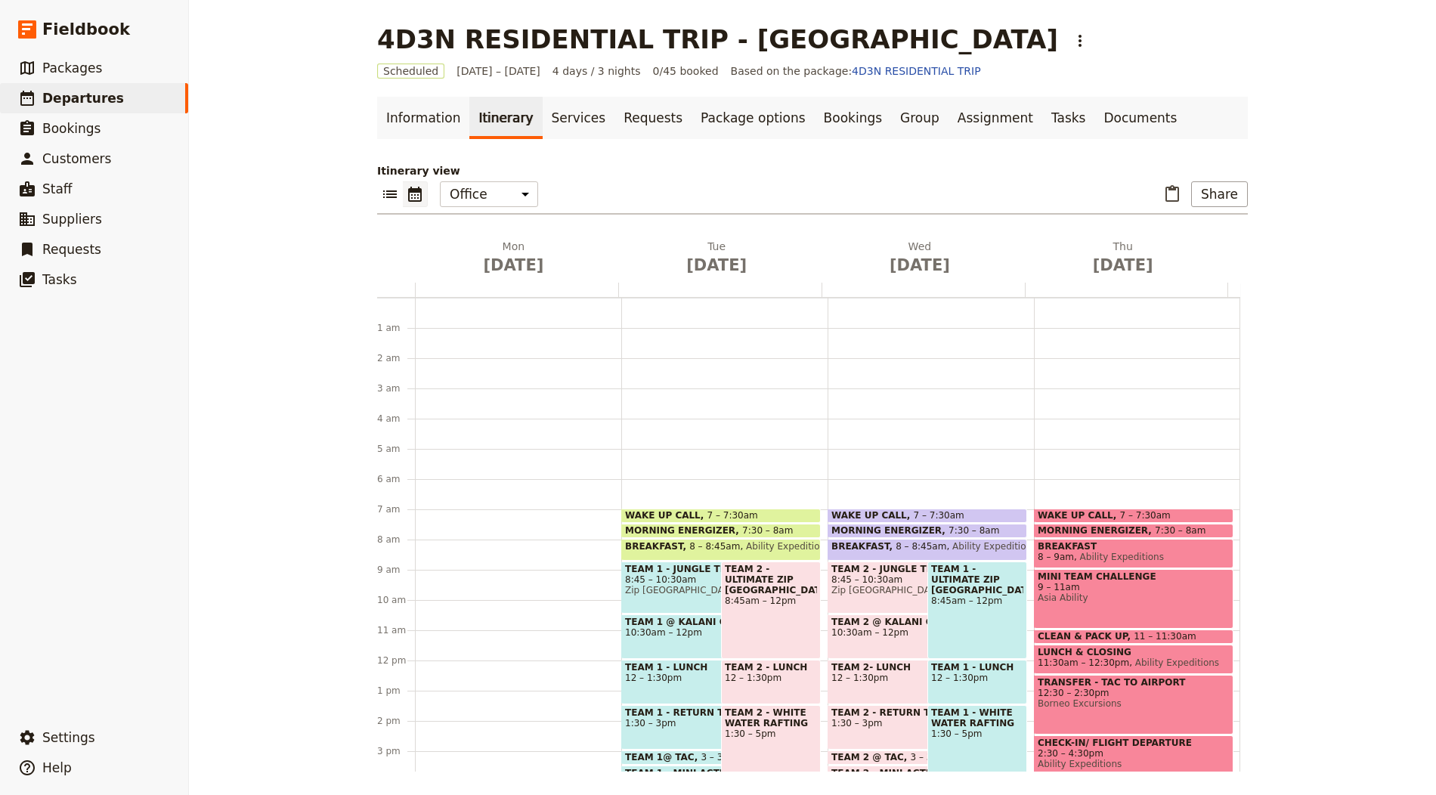
scroll to position [196, 0]
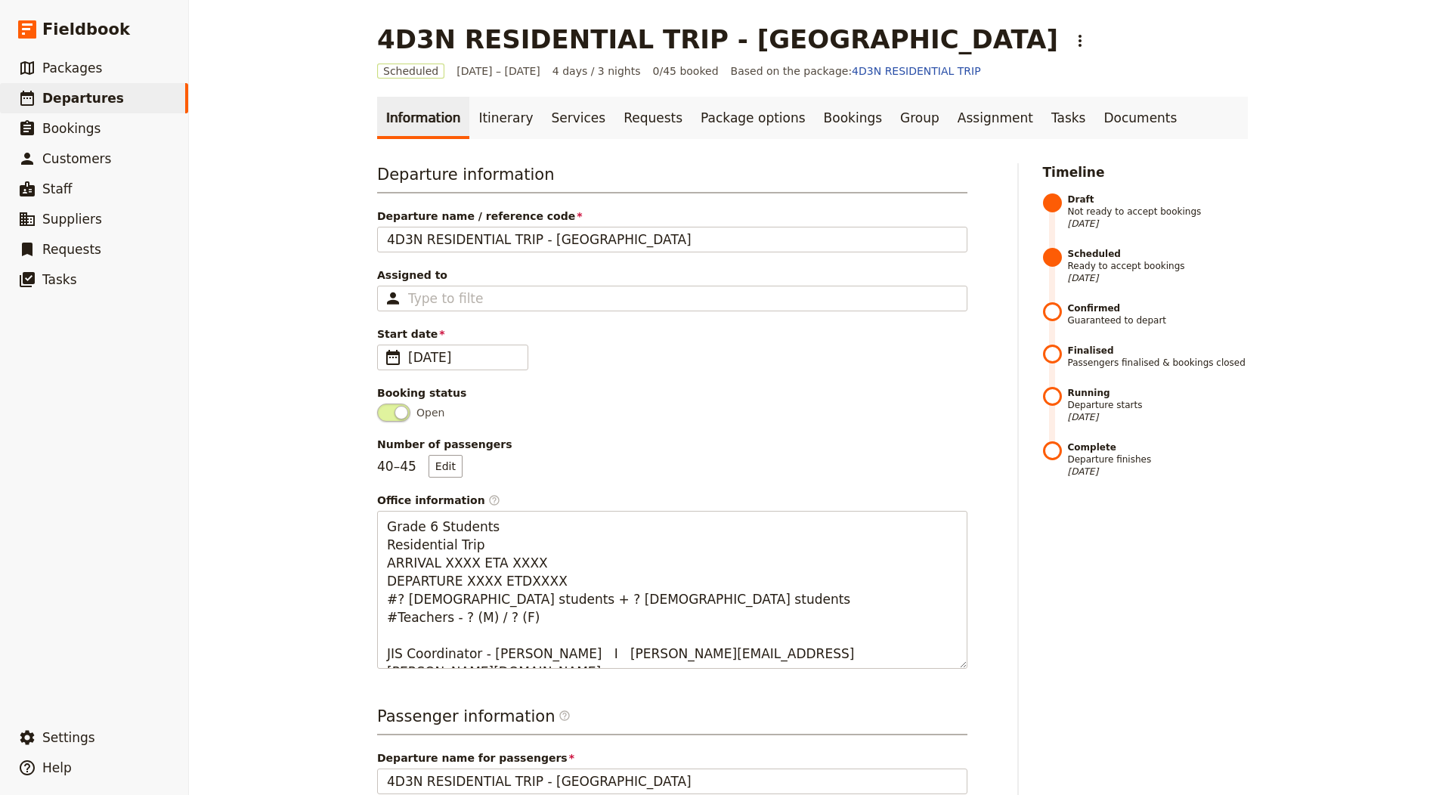
click at [218, 127] on div "4D3N RESIDENTIAL TRIP - [GEOGRAPHIC_DATA] ​ Scheduled [DATE] – [DATE] 4 days / …" at bounding box center [812, 397] width 1247 height 795
click at [108, 106] on span "Departures" at bounding box center [83, 98] width 82 height 18
select select "CREATED_AT"
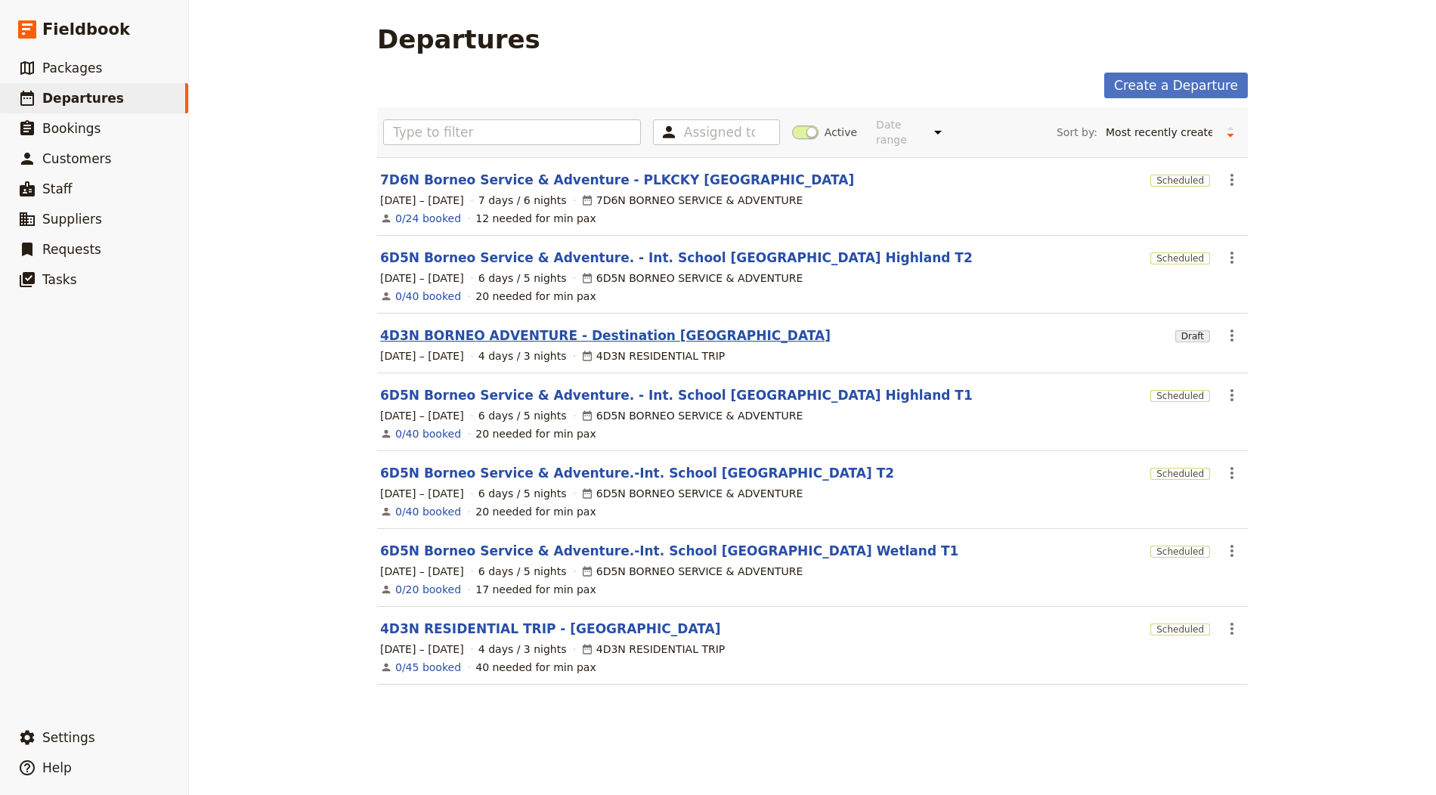
click at [500, 330] on link "4D3N BORNEO ADVENTURE - Destination [GEOGRAPHIC_DATA]" at bounding box center [605, 335] width 450 height 18
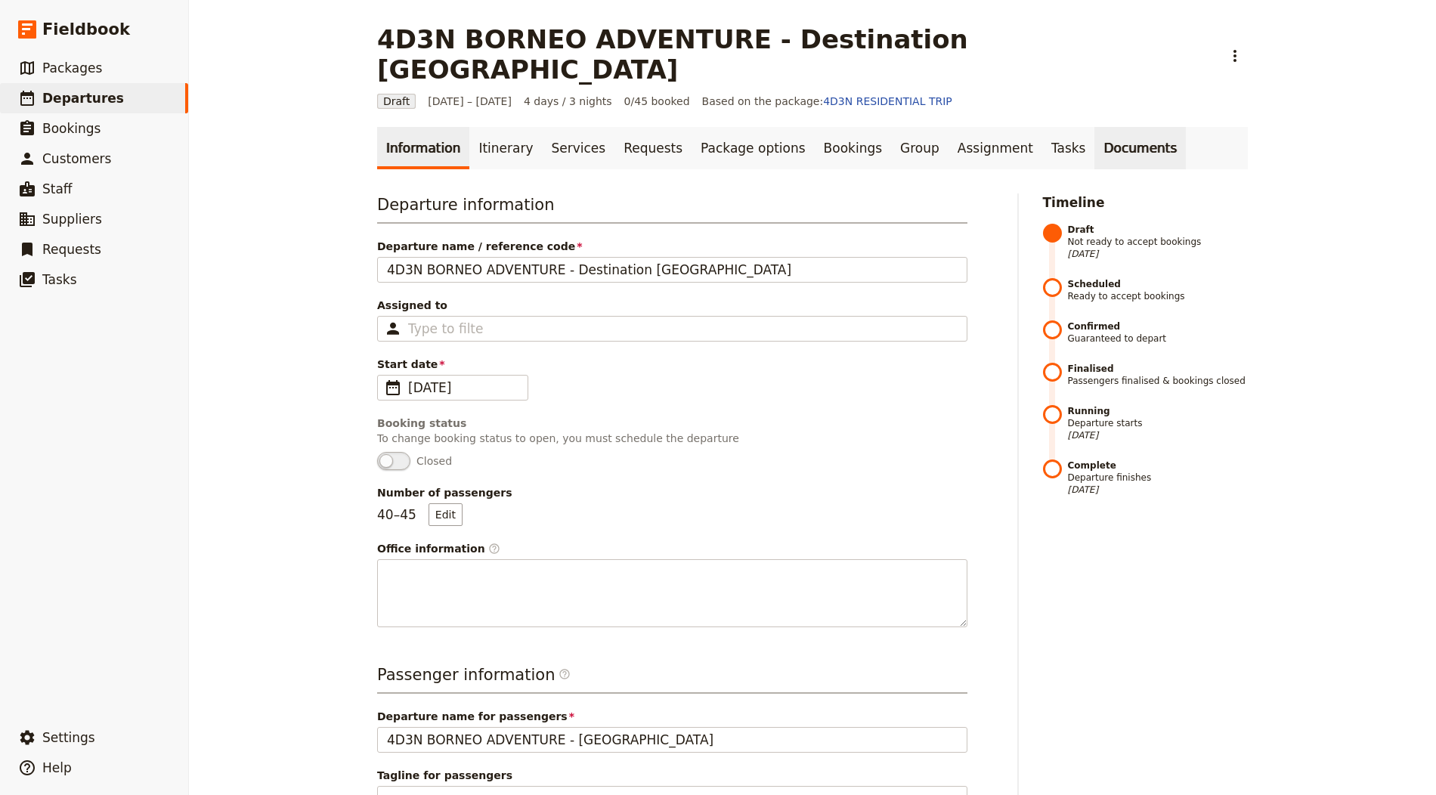
click at [1094, 127] on link "Documents" at bounding box center [1139, 148] width 91 height 42
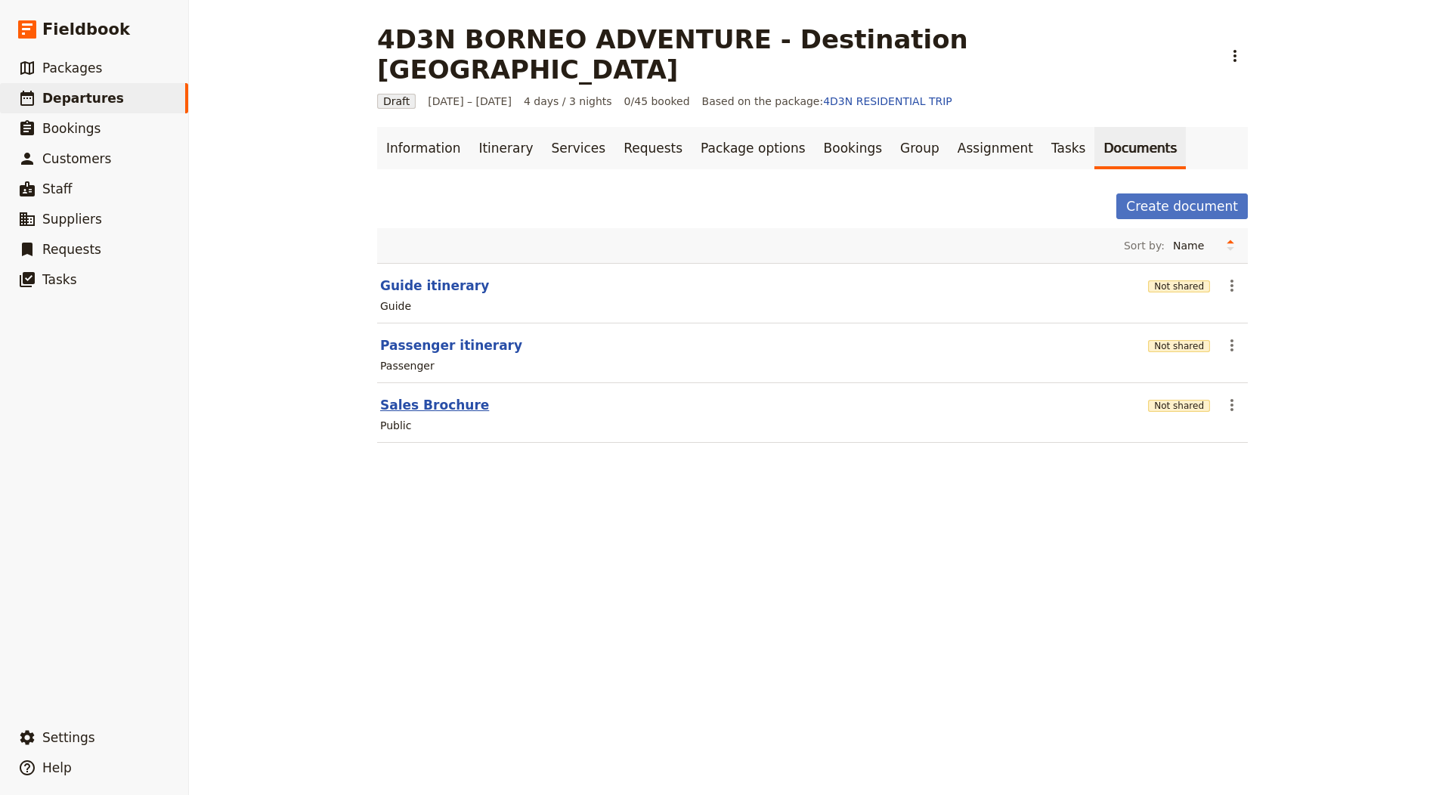
click at [417, 396] on button "Sales Brochure" at bounding box center [434, 405] width 109 height 18
select select "DEFAULT"
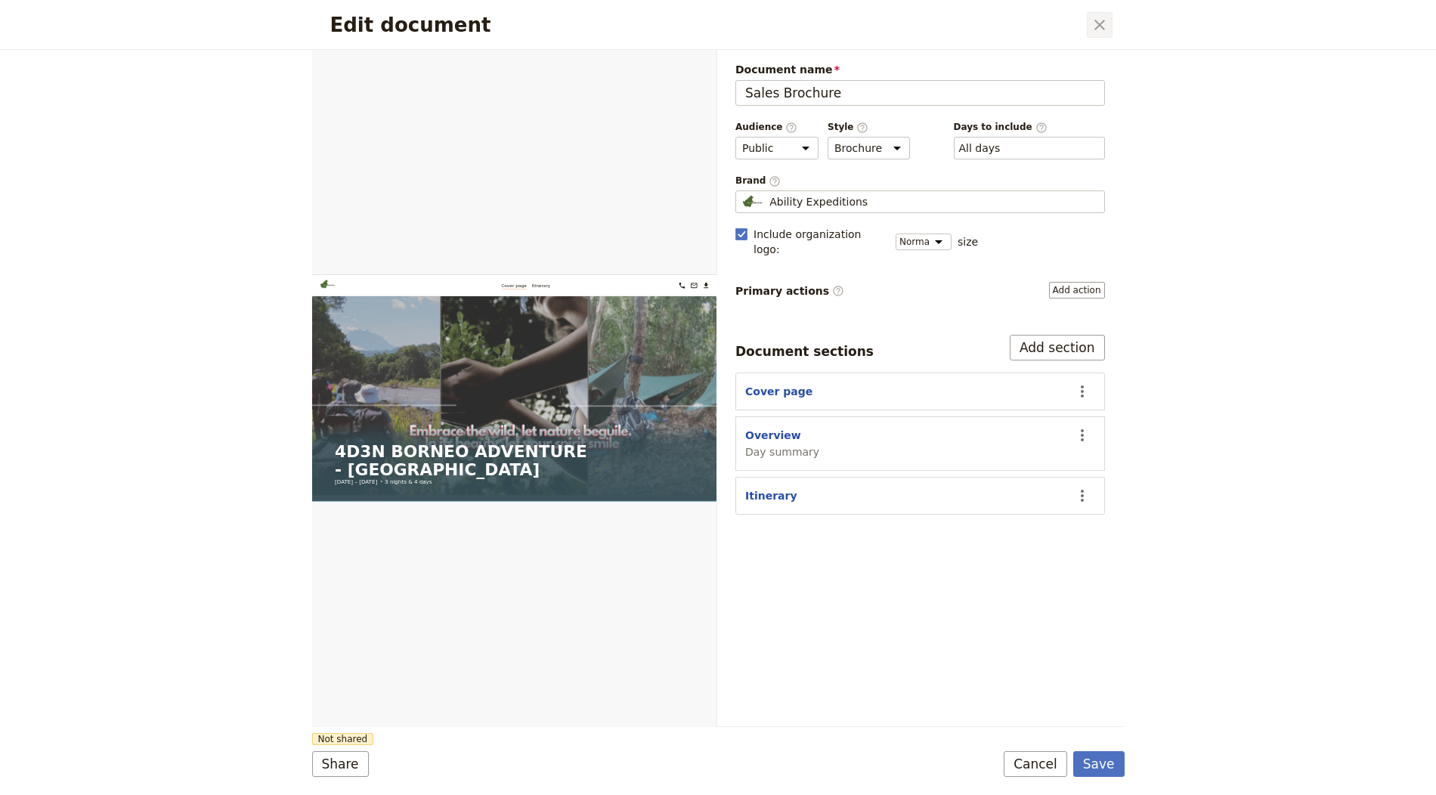
click at [1097, 20] on icon "Close dialog" at bounding box center [1100, 25] width 18 height 18
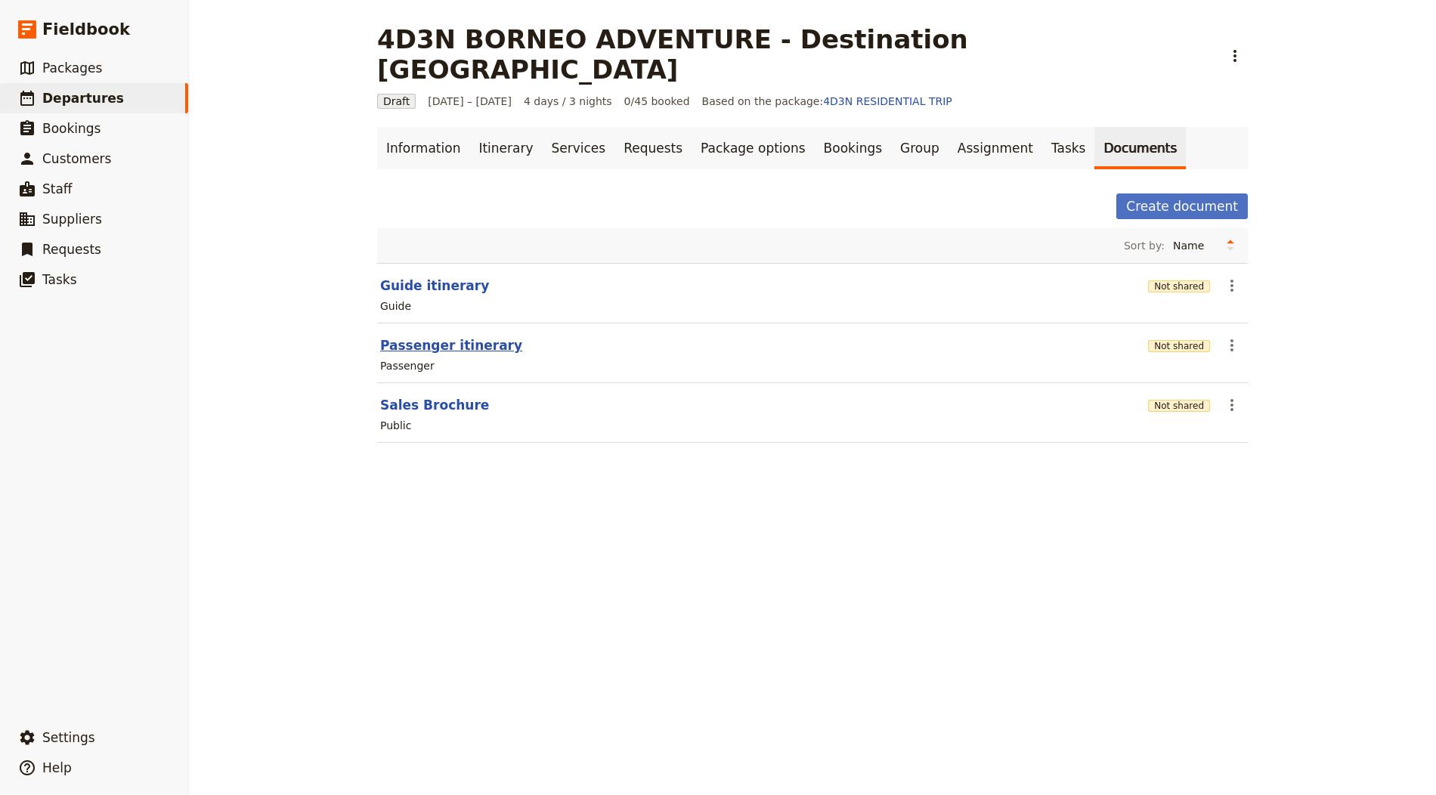
click at [414, 336] on button "Passenger itinerary" at bounding box center [451, 345] width 142 height 18
select select "PASSENGER"
select select "RUN_SHEET"
select select "DEFAULT"
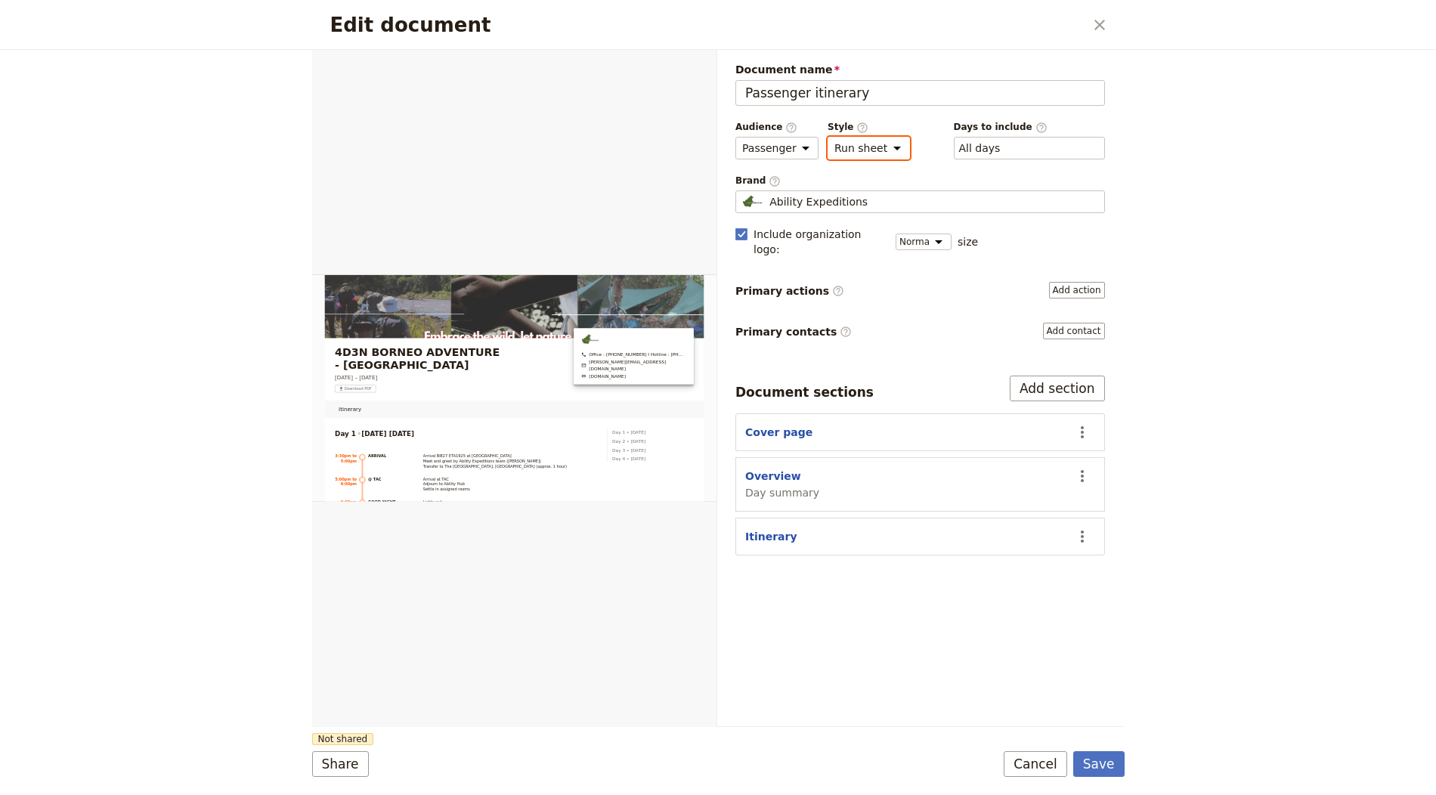
click at [853, 144] on select "Brochure Run sheet" at bounding box center [869, 148] width 82 height 23
click at [828, 137] on select "Brochure Run sheet" at bounding box center [869, 148] width 82 height 23
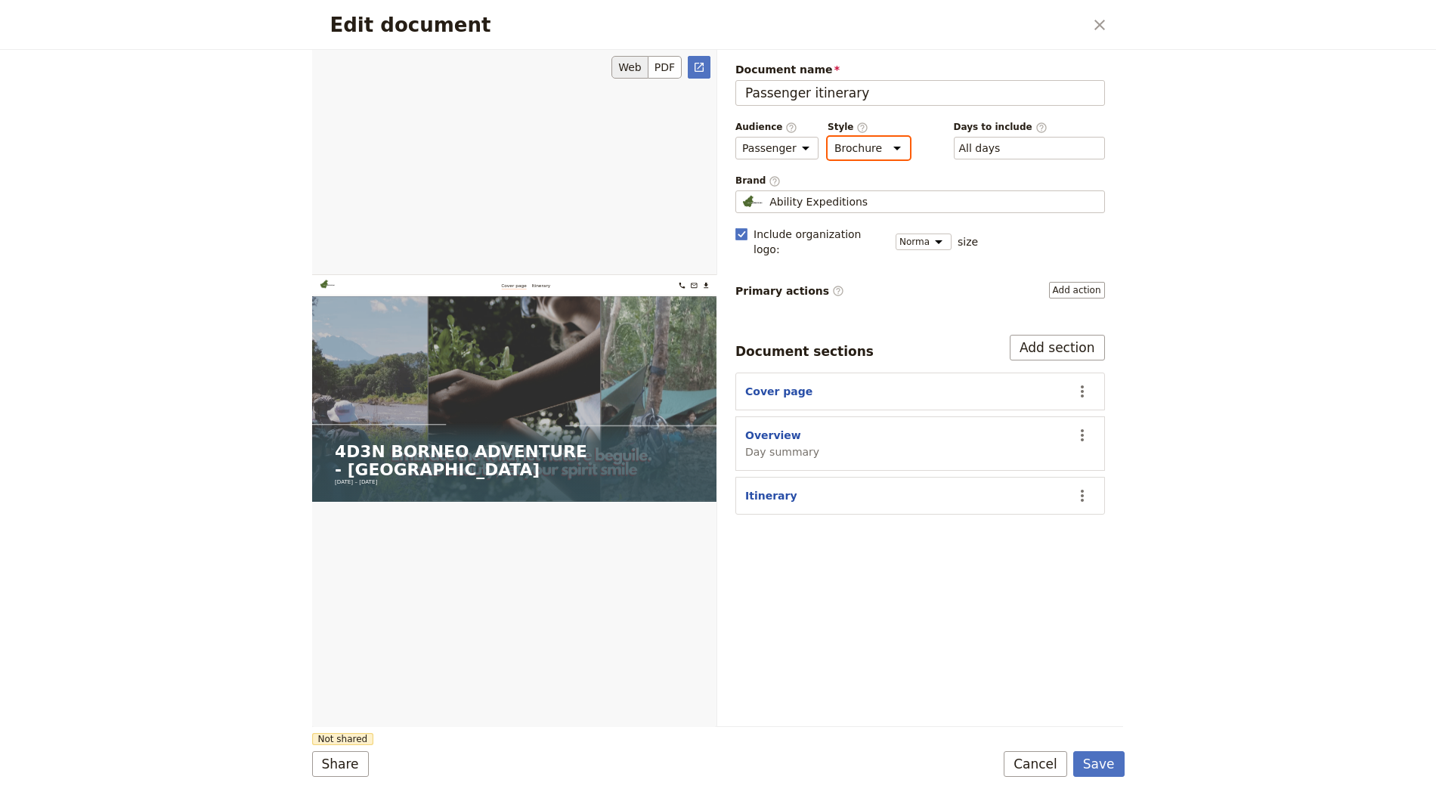
scroll to position [34, 0]
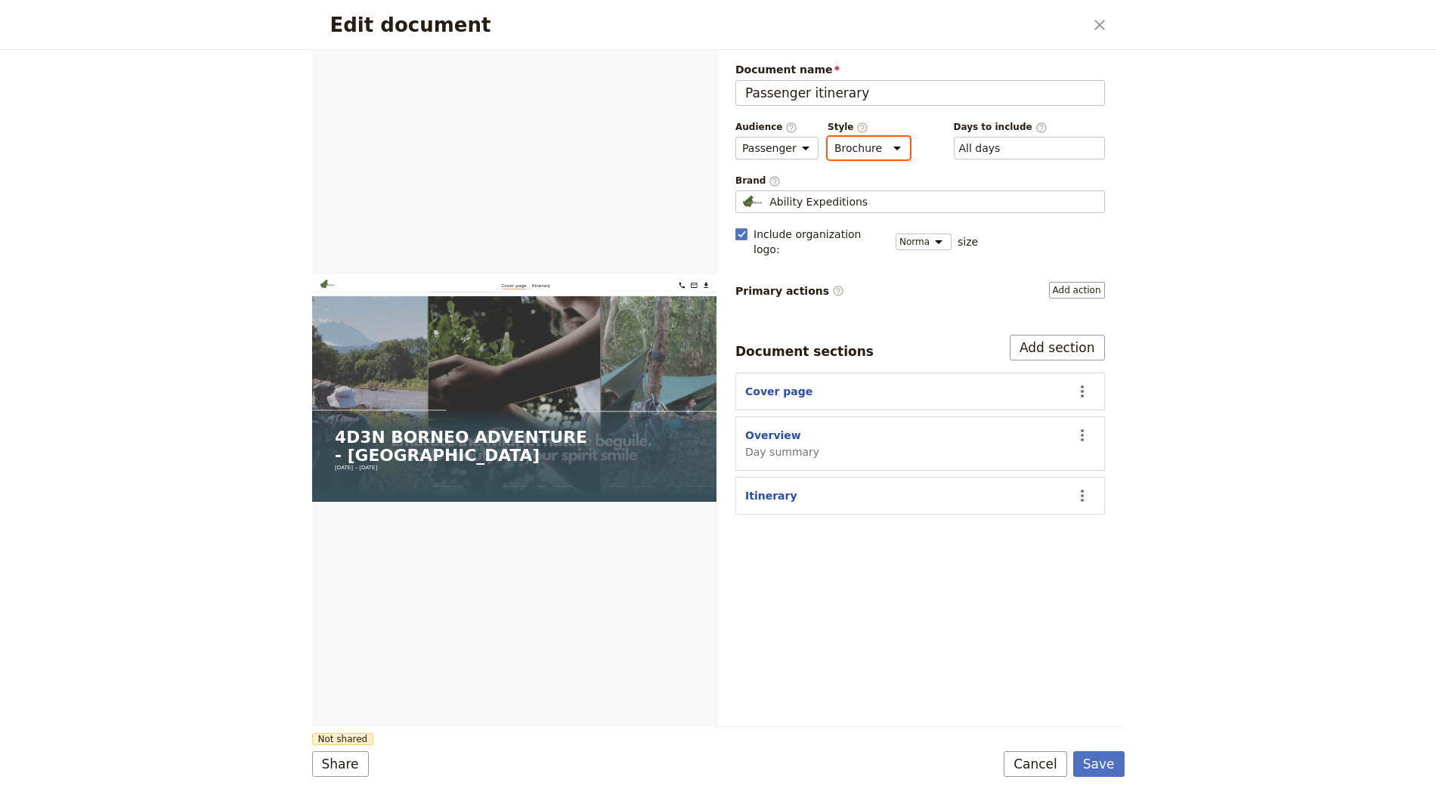
click at [867, 144] on select "Brochure Run sheet" at bounding box center [869, 148] width 82 height 23
select select "RUN_SHEET"
click at [828, 137] on select "Brochure Run sheet" at bounding box center [869, 148] width 82 height 23
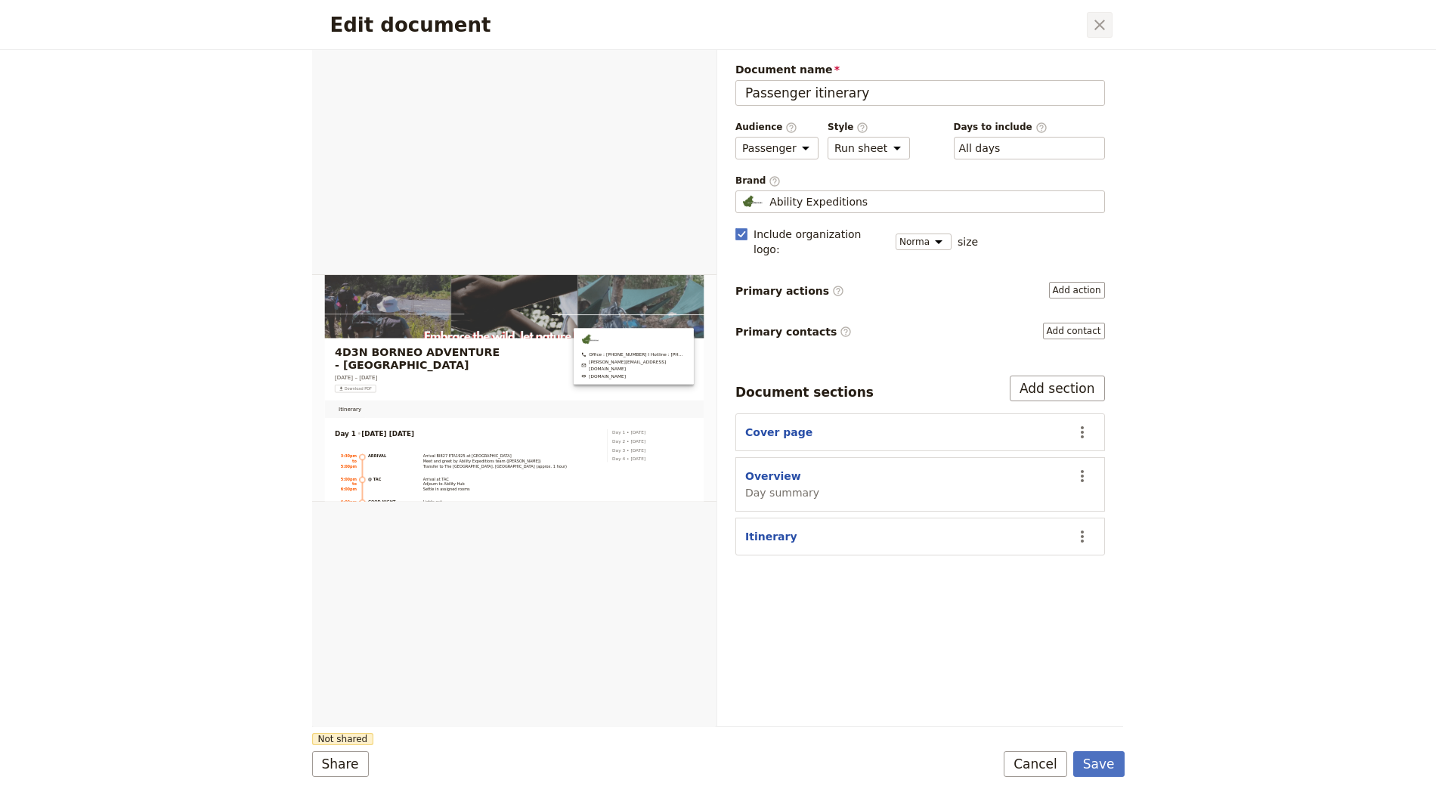
click at [1102, 22] on icon "Close dialog" at bounding box center [1099, 25] width 11 height 11
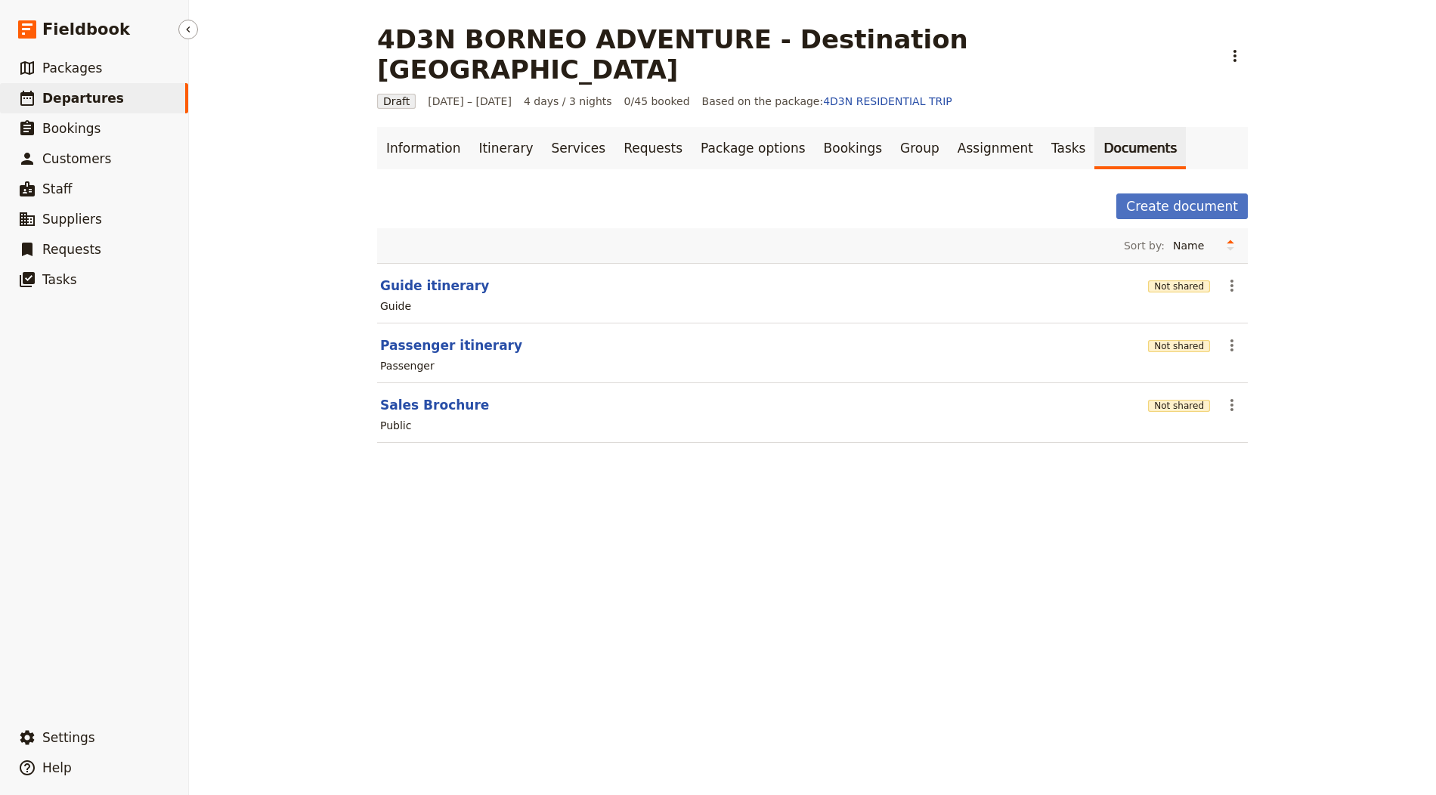
click at [141, 94] on link "​ Departures" at bounding box center [94, 98] width 188 height 30
select select "CREATED_AT"
